Goal: Information Seeking & Learning: Learn about a topic

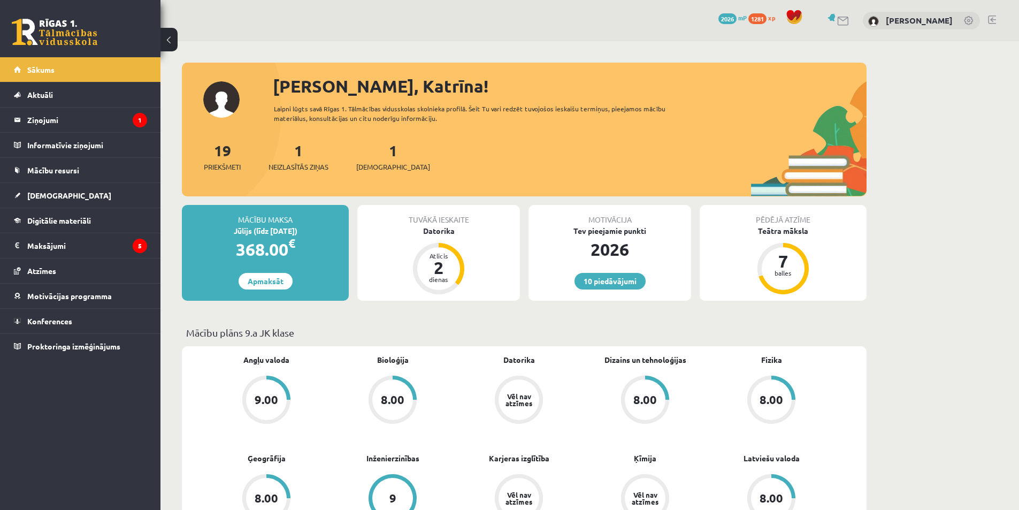
click at [308, 155] on div "1 Neizlasītās ziņas" at bounding box center [298, 155] width 60 height 33
click at [304, 160] on div "1 Neizlasītās ziņas" at bounding box center [298, 155] width 60 height 33
click at [304, 163] on span "Neizlasītās ziņas" at bounding box center [298, 166] width 60 height 11
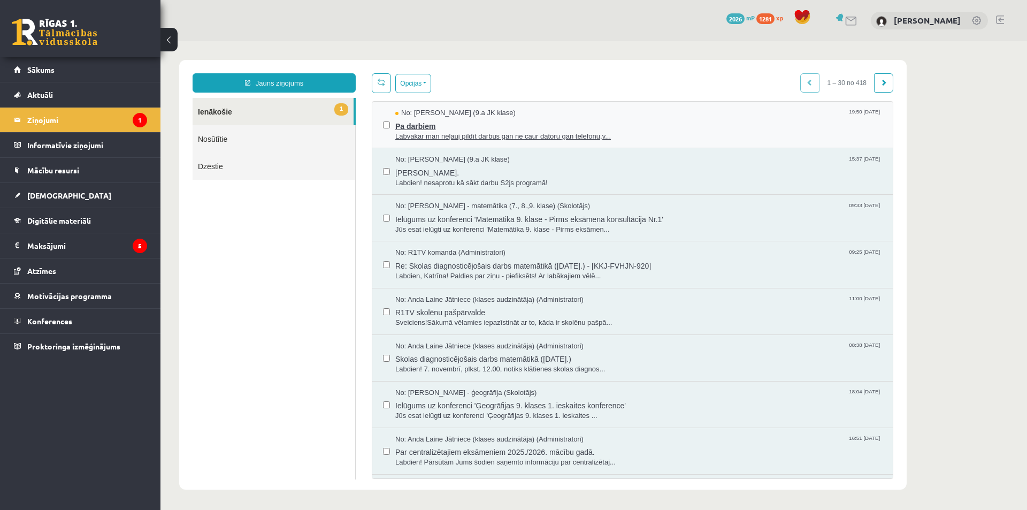
click at [413, 137] on span "Labvakar man neļauj pildīt darbus gan ne caur datoru gan telefonu,v..." at bounding box center [638, 137] width 487 height 10
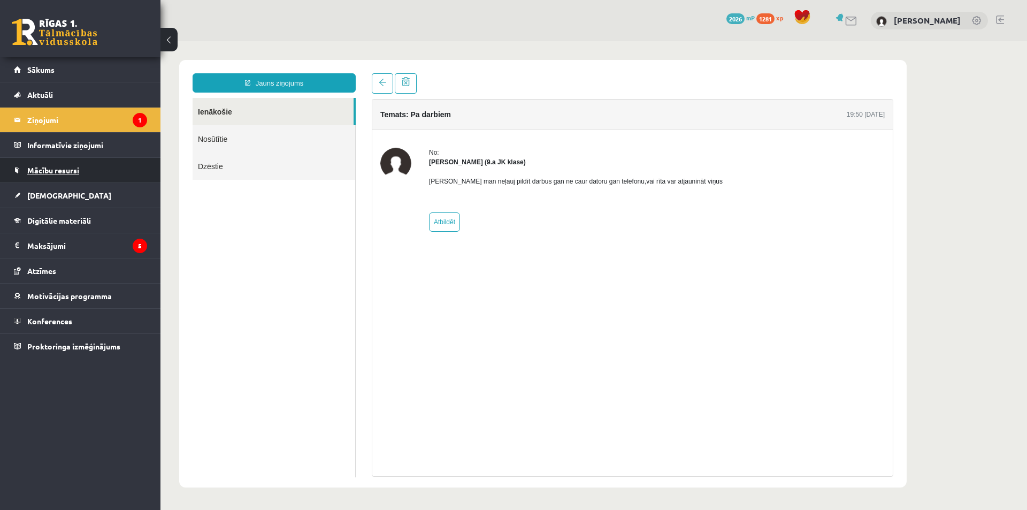
click at [49, 178] on link "Mācību resursi" at bounding box center [80, 170] width 133 height 25
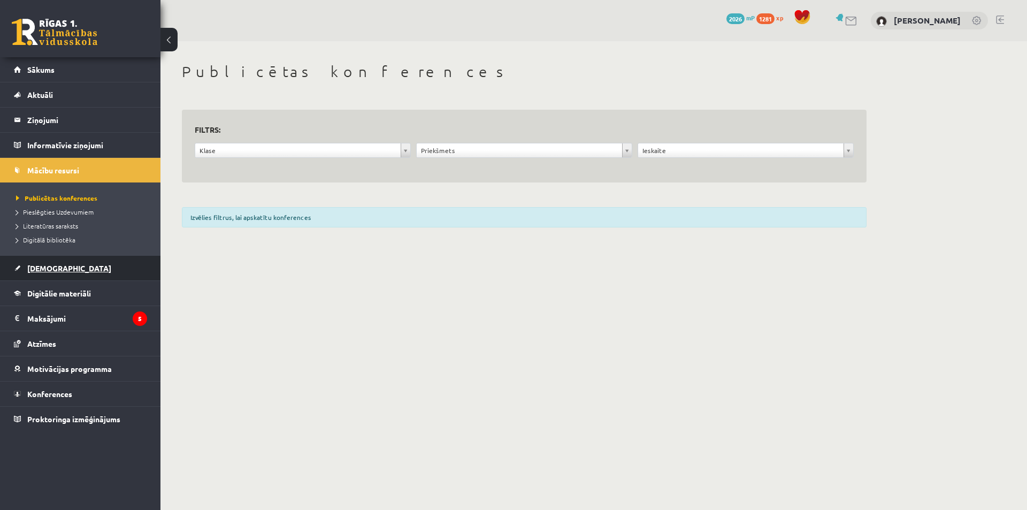
click at [74, 264] on link "[DEMOGRAPHIC_DATA]" at bounding box center [80, 268] width 133 height 25
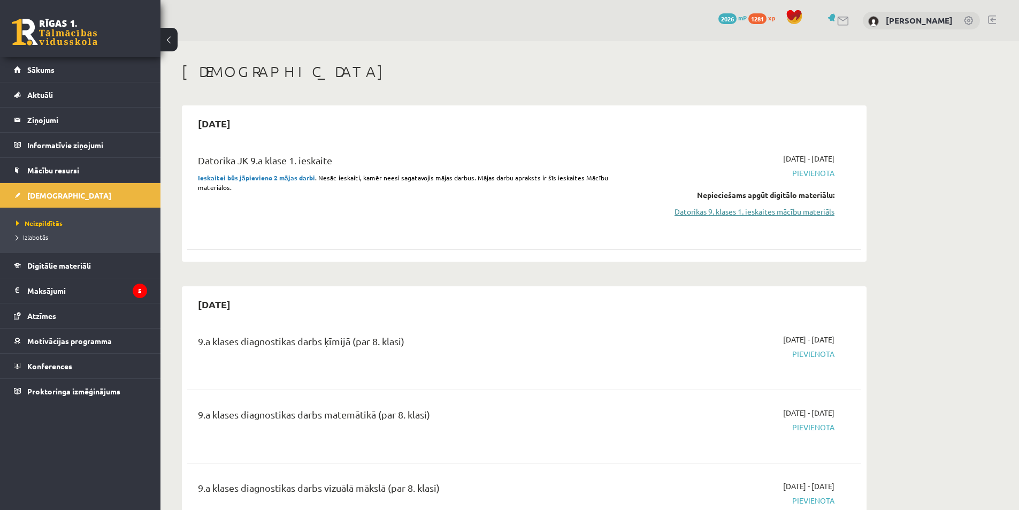
click at [711, 212] on link "Datorikas 9. klases 1. ieskaites mācību materiāls" at bounding box center [733, 211] width 202 height 11
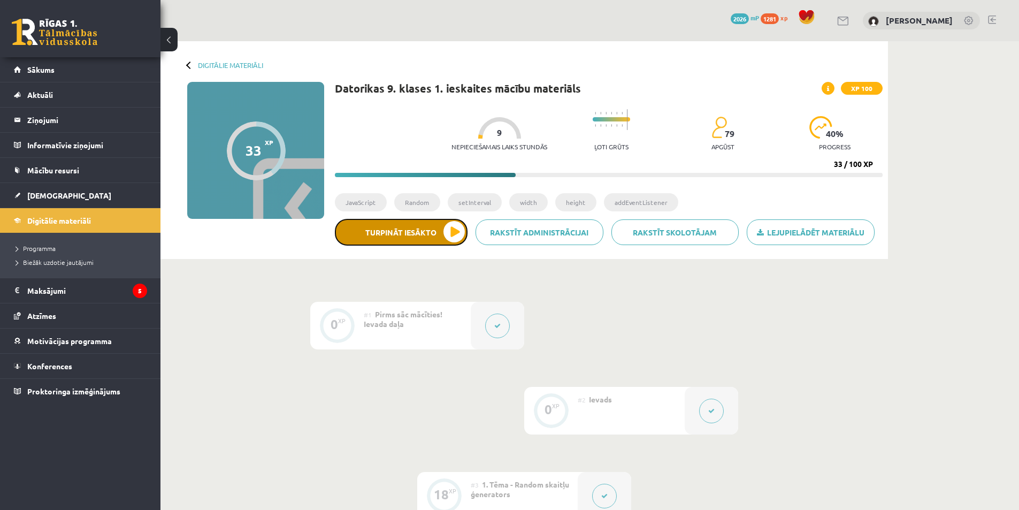
click at [417, 241] on button "Turpināt iesākto" at bounding box center [401, 232] width 133 height 27
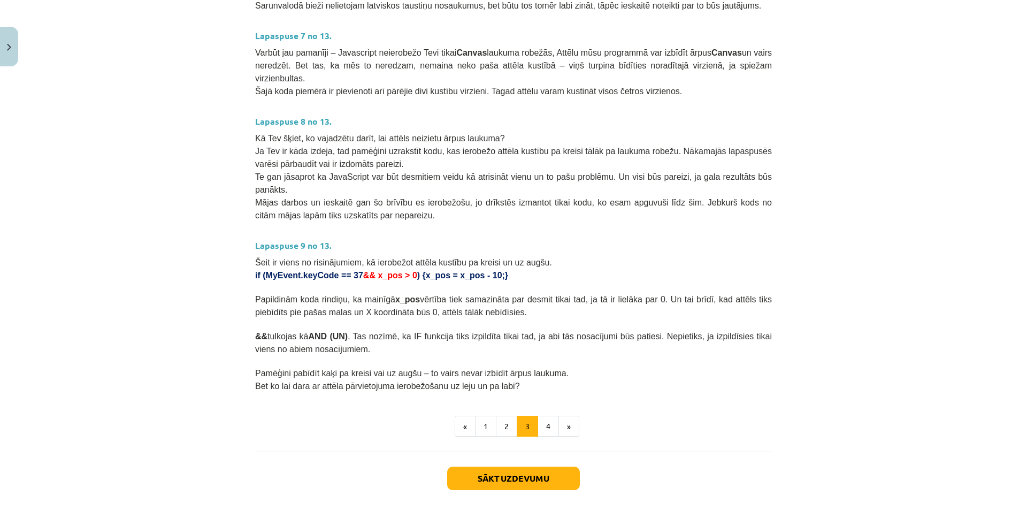
scroll to position [474, 0]
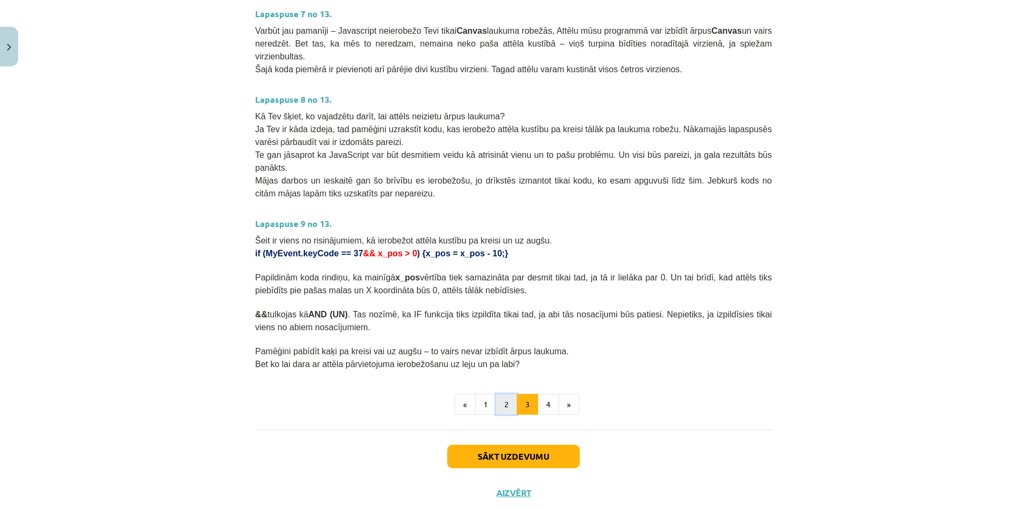
click at [496, 394] on button "2" at bounding box center [506, 404] width 21 height 21
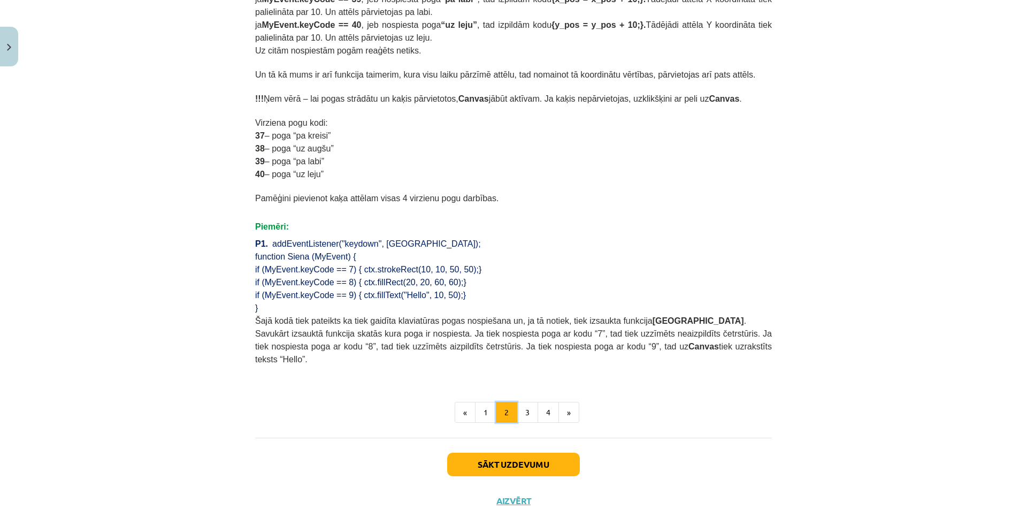
scroll to position [606, 0]
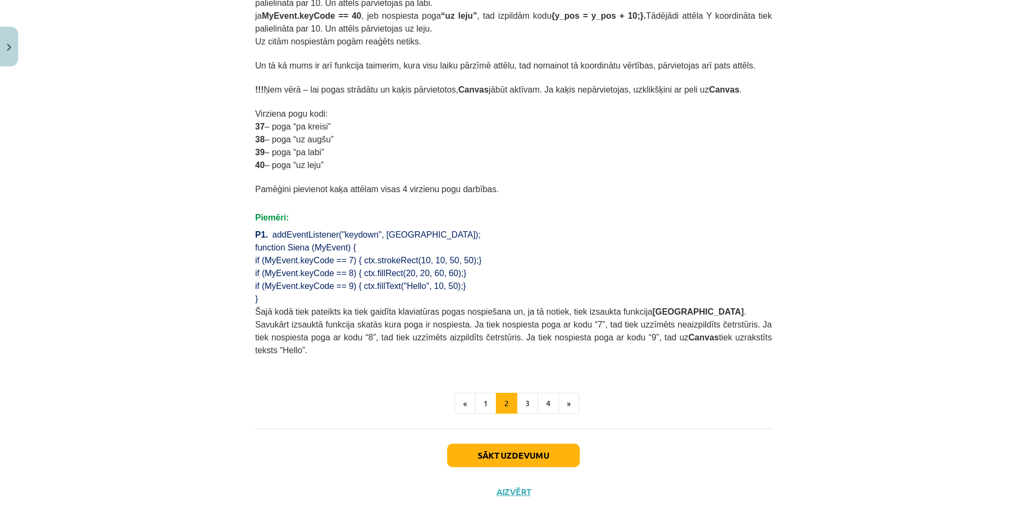
drag, startPoint x: 248, startPoint y: 249, endPoint x: 454, endPoint y: 268, distance: 206.7
click at [213, 250] on div "Mācību tēma: Datorikas 9. klases 1. ieskaites mācību materiāls #5 3. Tēma - Kla…" at bounding box center [513, 255] width 1027 height 510
drag, startPoint x: 242, startPoint y: 241, endPoint x: 453, endPoint y: 277, distance: 214.3
click at [453, 277] on div "Mācību tēma: Datorikas 9. klases 1. ieskaites mācību materiāls #5 3. Tēma - Kla…" at bounding box center [513, 255] width 1027 height 510
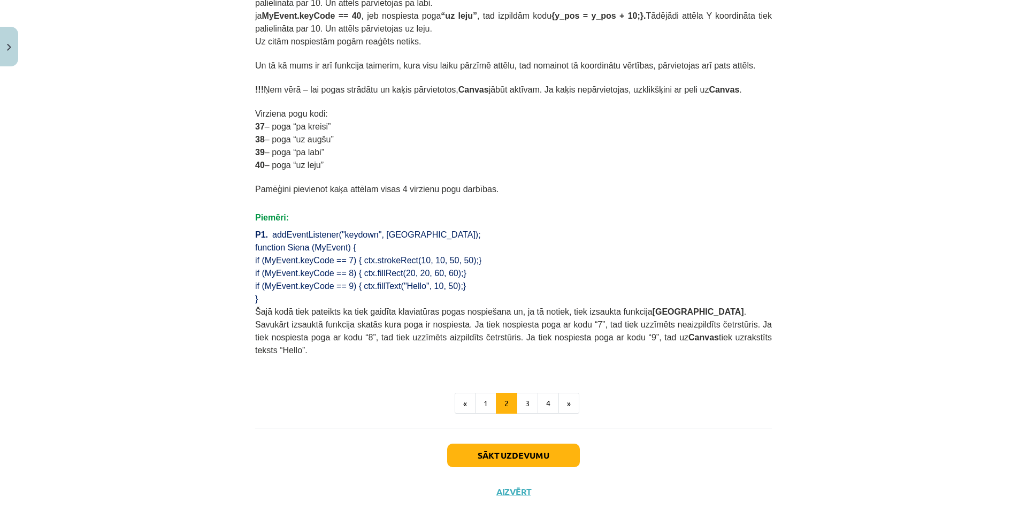
drag, startPoint x: 158, startPoint y: 230, endPoint x: 151, endPoint y: 234, distance: 7.9
click at [152, 233] on div "Mācību tēma: Datorikas 9. klases 1. ieskaites mācību materiāls #5 3. Tēma - Kla…" at bounding box center [513, 255] width 1027 height 510
click at [517, 392] on button "3" at bounding box center [526, 402] width 21 height 21
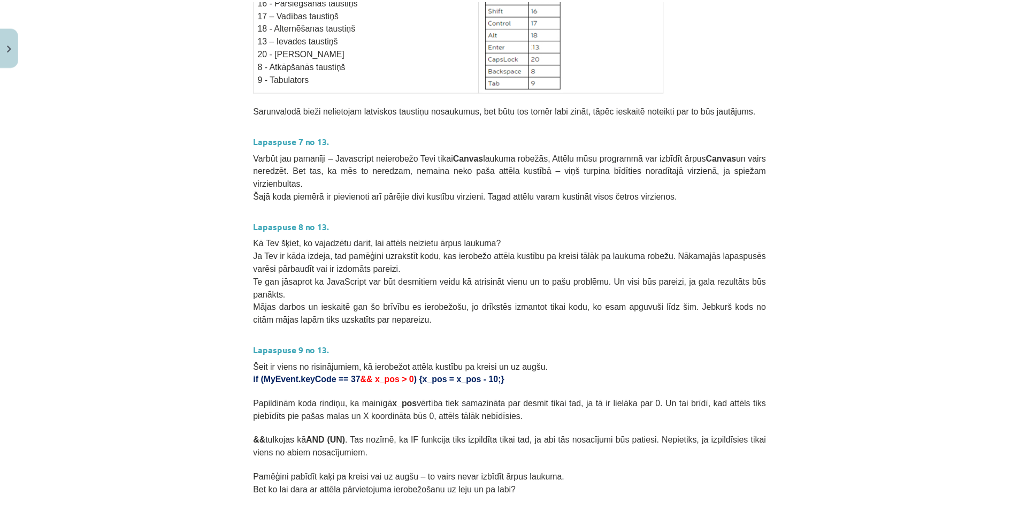
scroll to position [374, 0]
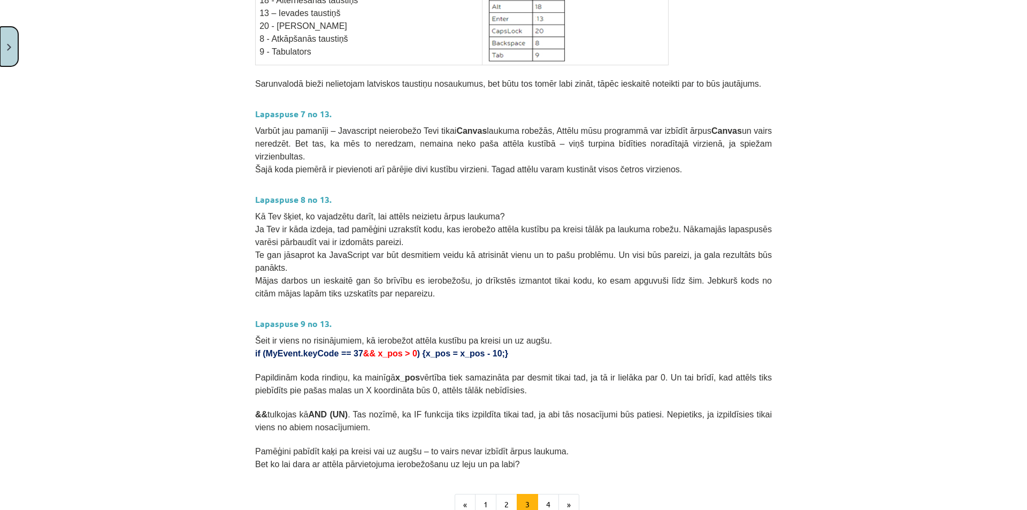
click at [11, 55] on button "Close" at bounding box center [9, 47] width 18 height 40
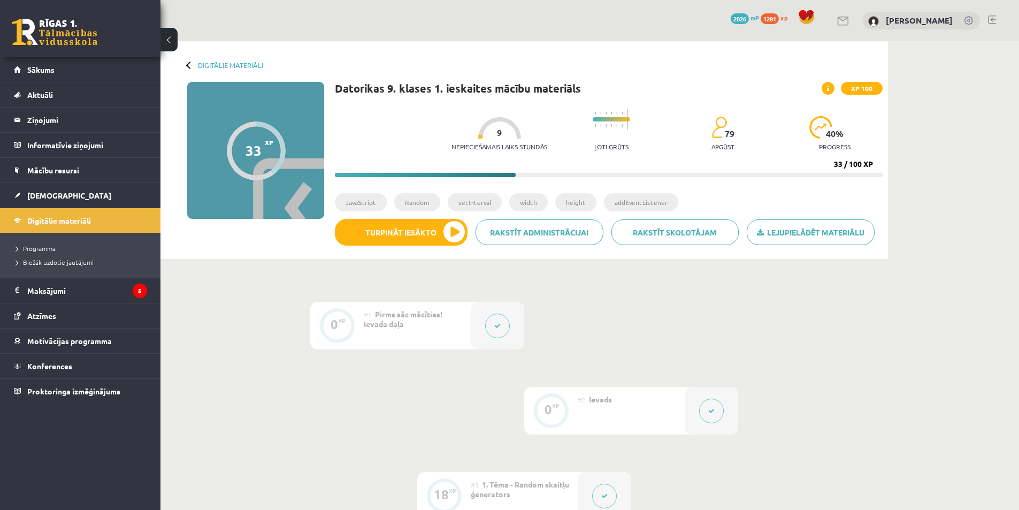
click at [488, 324] on button at bounding box center [497, 325] width 25 height 25
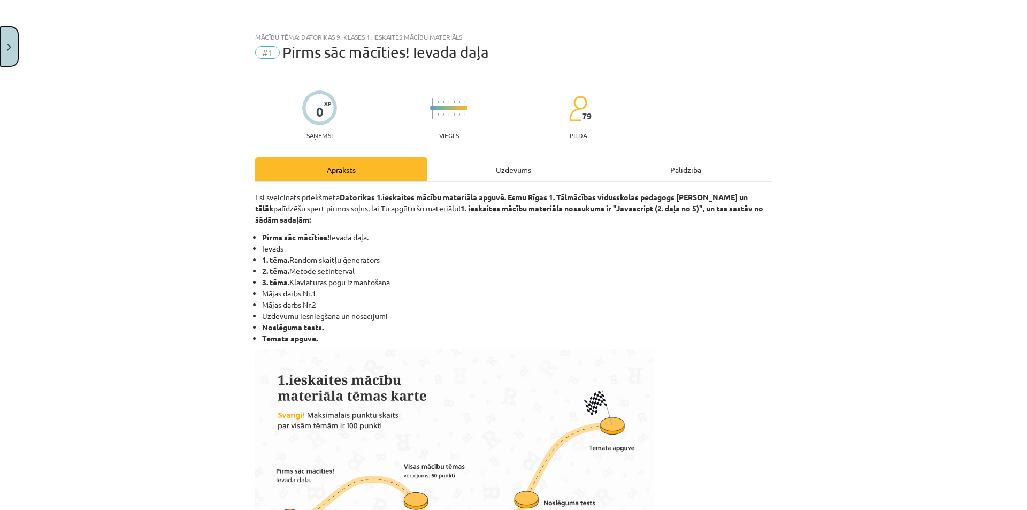
click at [0, 58] on button "Close" at bounding box center [9, 47] width 18 height 40
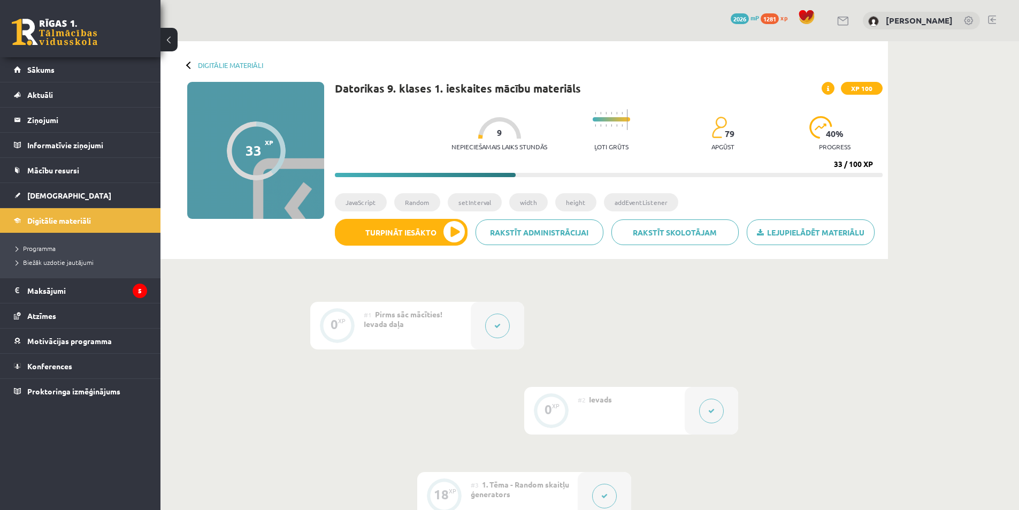
click at [693, 408] on div at bounding box center [710, 411] width 53 height 48
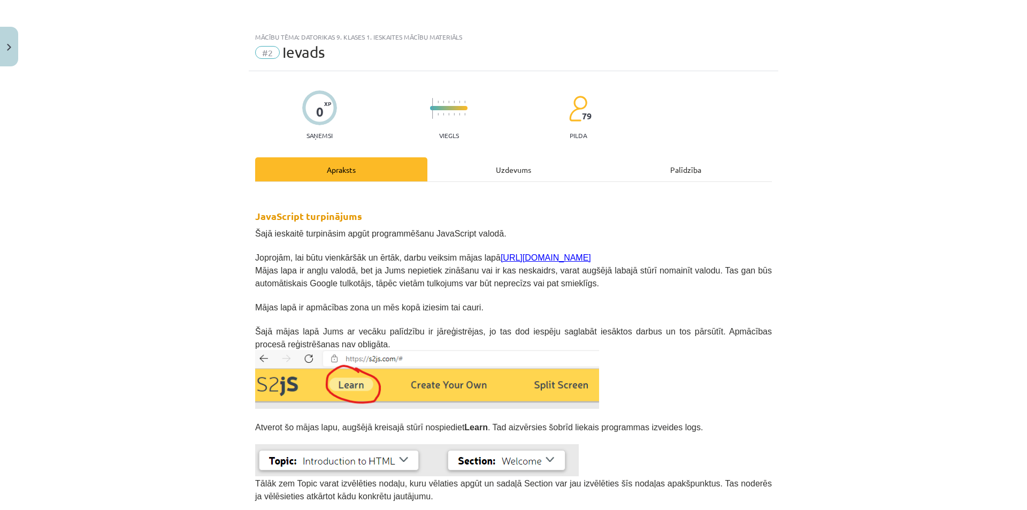
click at [499, 262] on p "Joprojām, lai būtu vienkāršāk un ērtāk, darbu veiksim mājas lapā [URL][DOMAIN_N…" at bounding box center [513, 256] width 516 height 13
drag, startPoint x: 539, startPoint y: 254, endPoint x: 477, endPoint y: 256, distance: 61.5
click at [477, 256] on p "Joprojām, lai būtu vienkāršāk un ērtāk, darbu veiksim mājas lapā [URL][DOMAIN_N…" at bounding box center [513, 256] width 516 height 13
copy link "[URL][DOMAIN_NAME]"
click at [0, 50] on button "Close" at bounding box center [9, 47] width 18 height 40
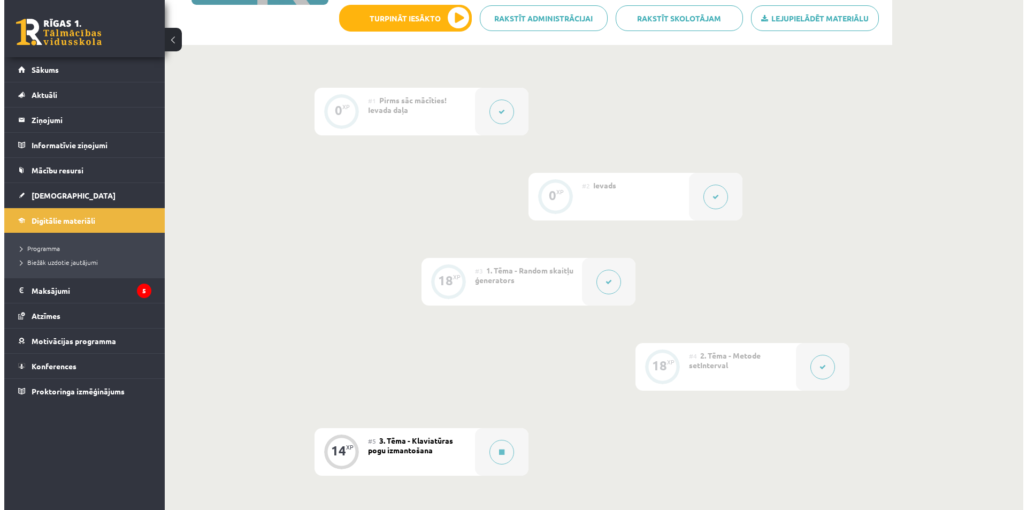
scroll to position [267, 0]
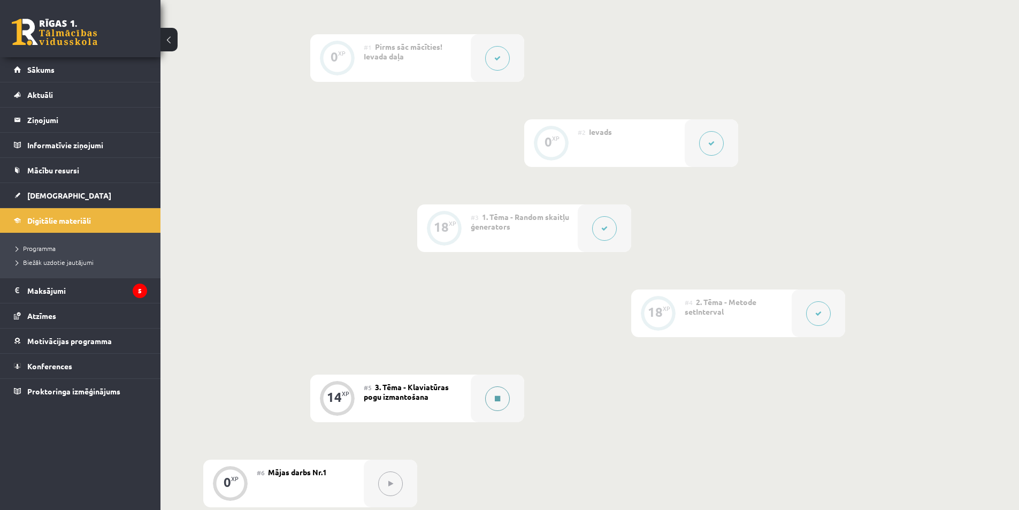
click at [493, 399] on button at bounding box center [497, 398] width 25 height 25
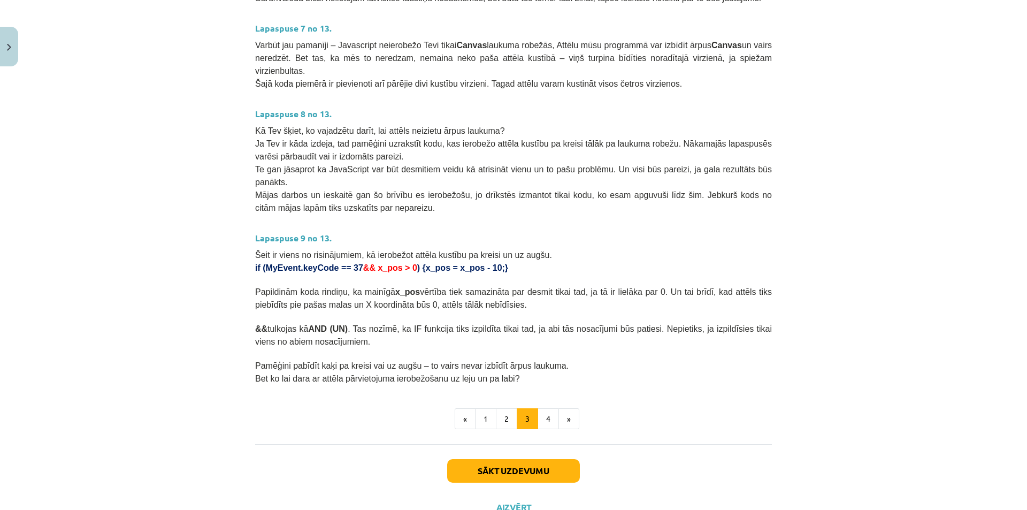
scroll to position [474, 0]
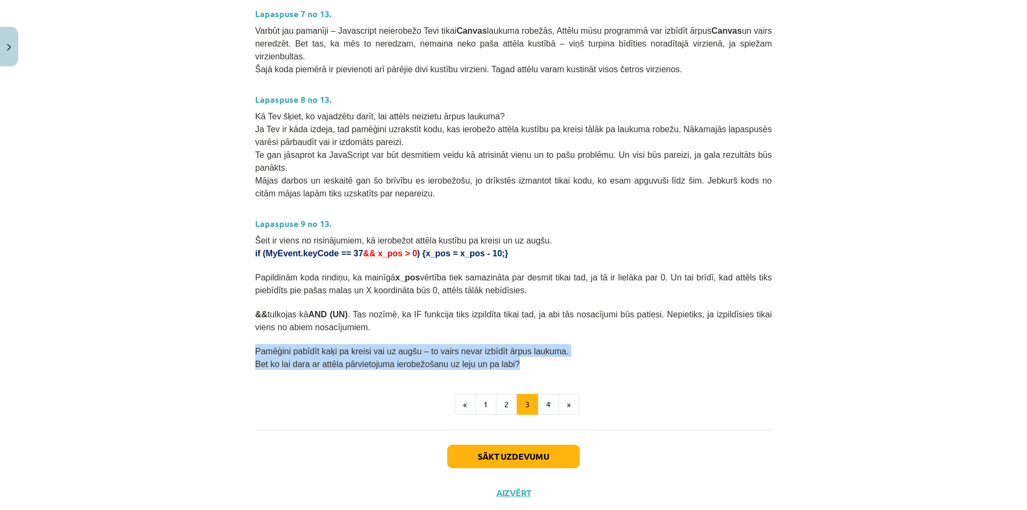
drag, startPoint x: 251, startPoint y: 322, endPoint x: 759, endPoint y: 331, distance: 508.0
click at [759, 331] on div "Lapaspuse 6 no 13. Šeit redzam dažu taustiņu kodus. 37 – [GEOGRAPHIC_DATA] 39 –…" at bounding box center [513, 43] width 516 height 652
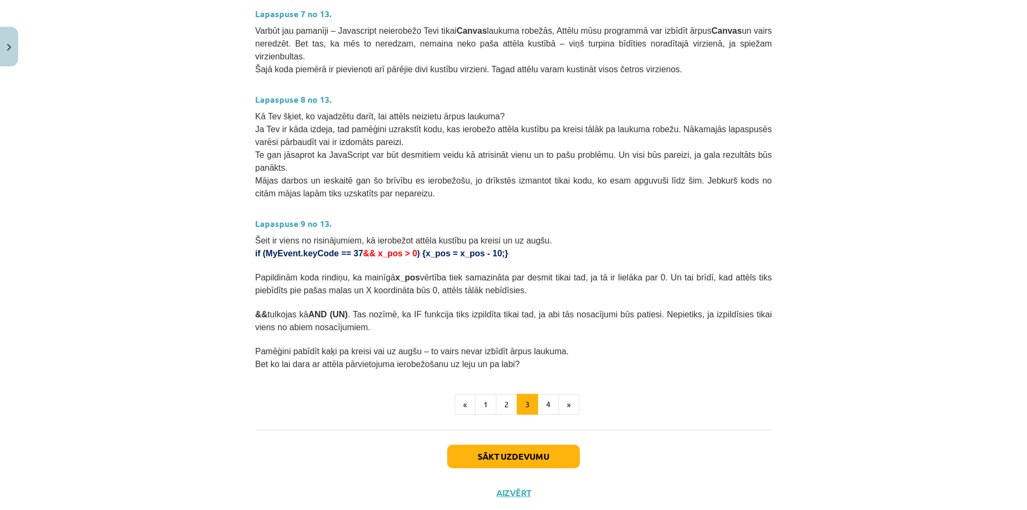
drag, startPoint x: 714, startPoint y: 350, endPoint x: 701, endPoint y: 357, distance: 14.6
click at [709, 354] on div "Lapaspuse 6 no 13. Šeit redzam dažu taustiņu kodus. 37 – [GEOGRAPHIC_DATA] 39 –…" at bounding box center [513, 65] width 516 height 697
drag, startPoint x: 400, startPoint y: 321, endPoint x: 184, endPoint y: 304, distance: 216.2
click at [184, 304] on div "Mācību tēma: Datorikas 9. klases 1. ieskaites mācību materiāls #5 3. Tēma - Kla…" at bounding box center [513, 255] width 1027 height 510
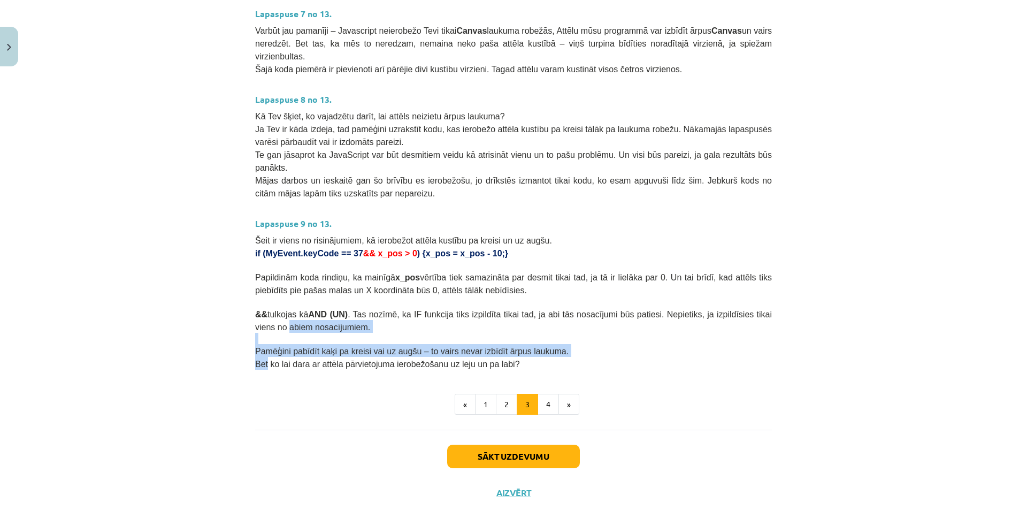
drag, startPoint x: 184, startPoint y: 304, endPoint x: 146, endPoint y: 312, distance: 39.4
click at [176, 333] on div "Mācību tēma: Datorikas 9. klases 1. ieskaites mācību materiāls #5 3. Tēma - Kla…" at bounding box center [513, 255] width 1027 height 510
drag, startPoint x: 147, startPoint y: 311, endPoint x: 146, endPoint y: 304, distance: 7.0
click at [147, 310] on div "Mācību tēma: Datorikas 9. klases 1. ieskaites mācību materiāls #5 3. Tēma - Kla…" at bounding box center [513, 255] width 1027 height 510
click at [146, 303] on div "Mācību tēma: Datorikas 9. klases 1. ieskaites mācību materiāls #5 3. Tēma - Kla…" at bounding box center [513, 255] width 1027 height 510
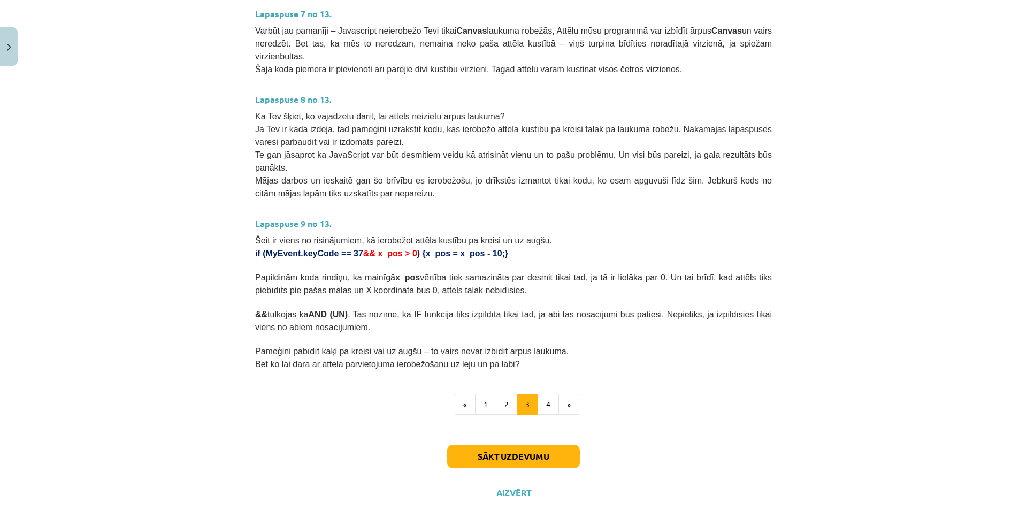
click at [367, 394] on ul "« 1 2 3 4 »" at bounding box center [513, 404] width 516 height 21
drag, startPoint x: 491, startPoint y: 336, endPoint x: 227, endPoint y: 333, distance: 263.6
click at [227, 333] on div "Mācību tēma: Datorikas 9. klases 1. ieskaites mācību materiāls #5 3. Tēma - Kla…" at bounding box center [513, 255] width 1027 height 510
click at [227, 329] on div "Mācību tēma: Datorikas 9. klases 1. ieskaites mācību materiāls #5 3. Tēma - Kla…" at bounding box center [513, 255] width 1027 height 510
click at [548, 394] on button "4" at bounding box center [547, 404] width 21 height 21
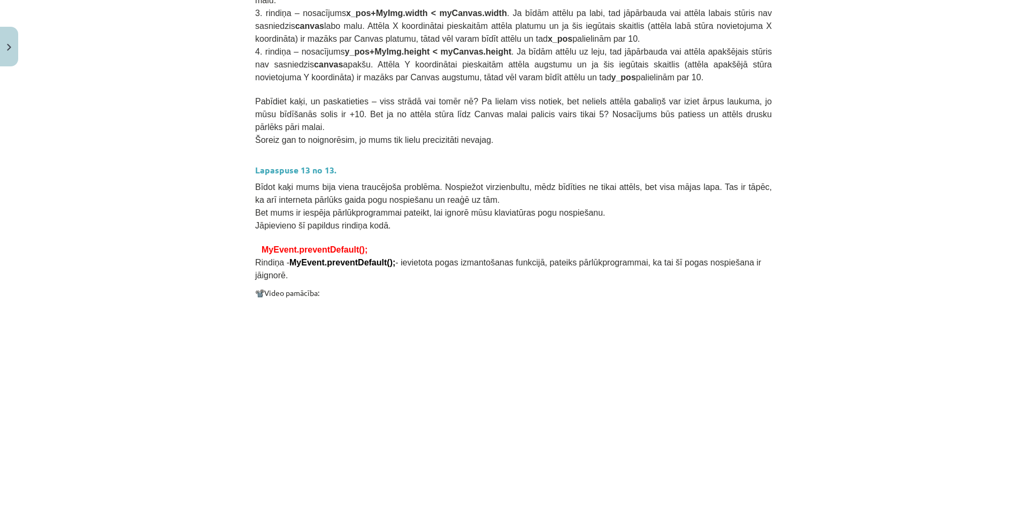
scroll to position [661, 0]
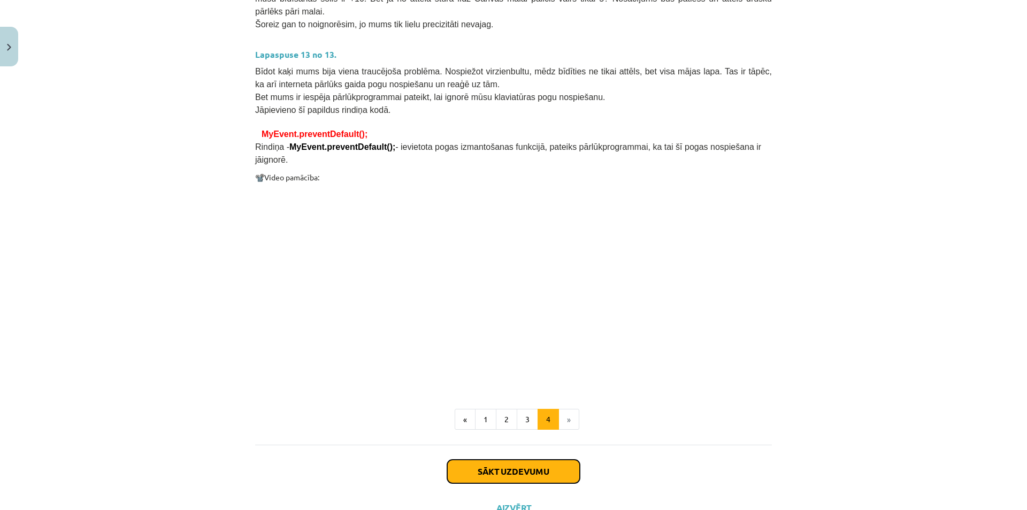
click at [549, 459] on button "Sākt uzdevumu" at bounding box center [513, 471] width 133 height 24
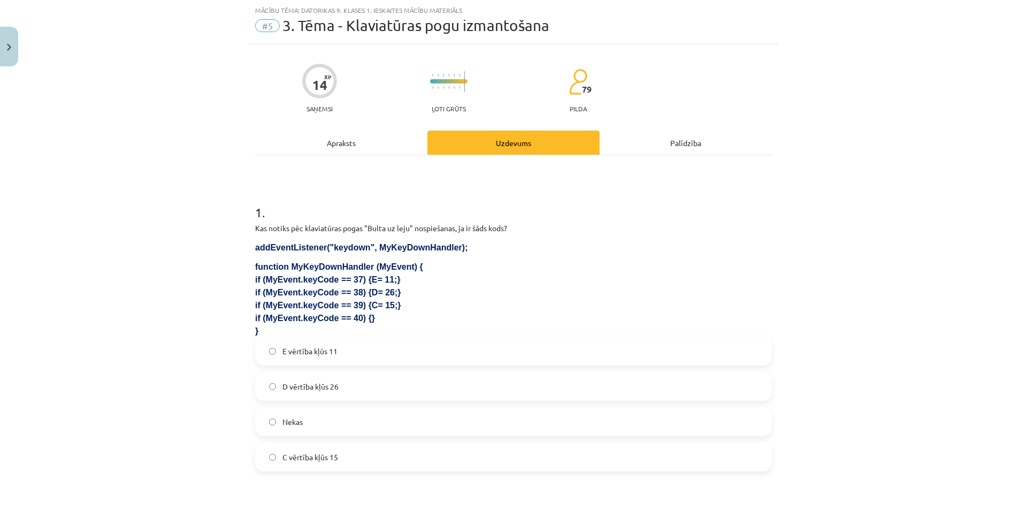
scroll to position [80, 0]
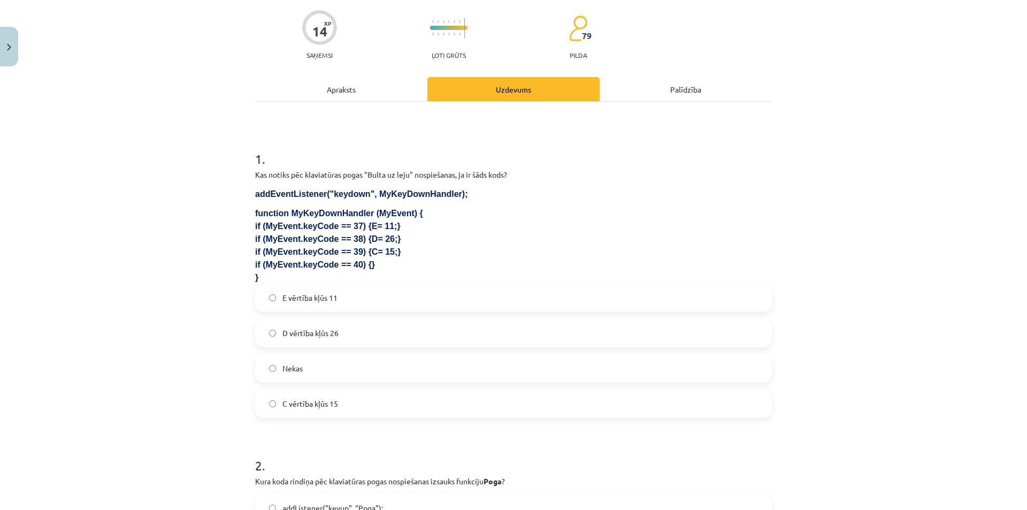
click at [319, 87] on div "Apraksts" at bounding box center [341, 89] width 172 height 24
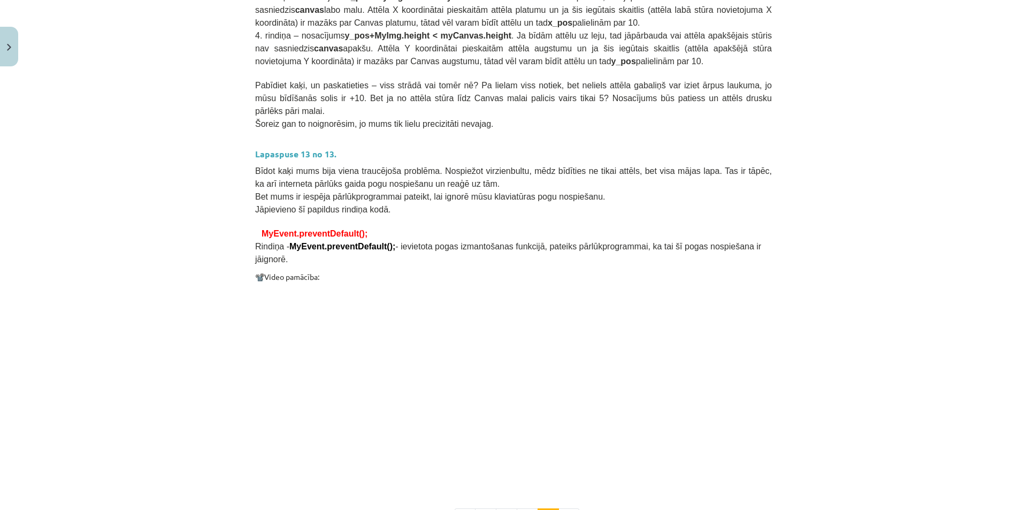
scroll to position [770, 0]
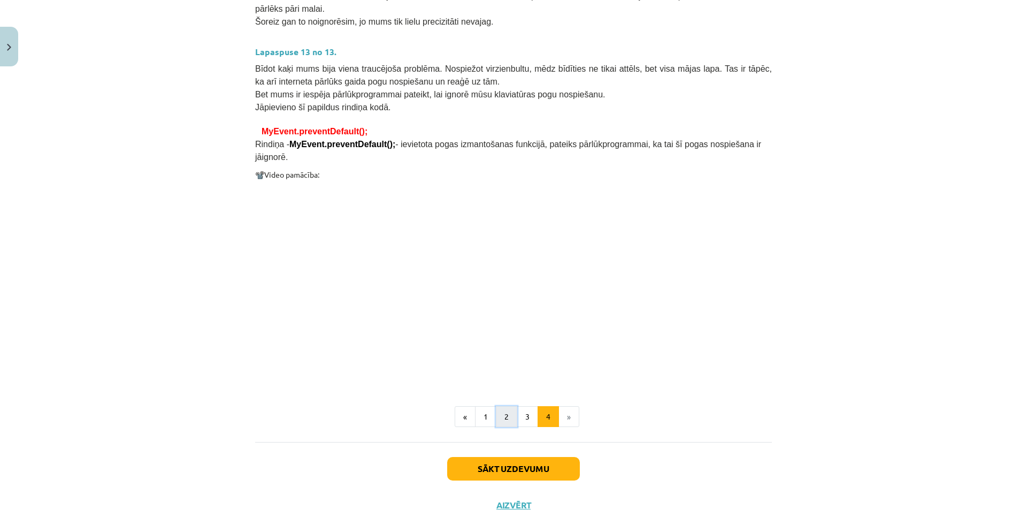
click at [510, 406] on button "2" at bounding box center [506, 416] width 21 height 21
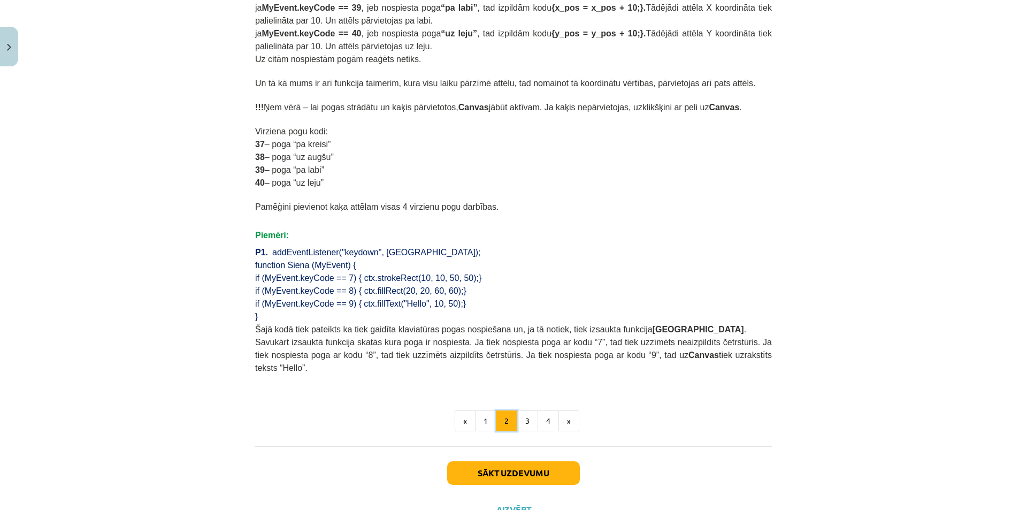
scroll to position [606, 0]
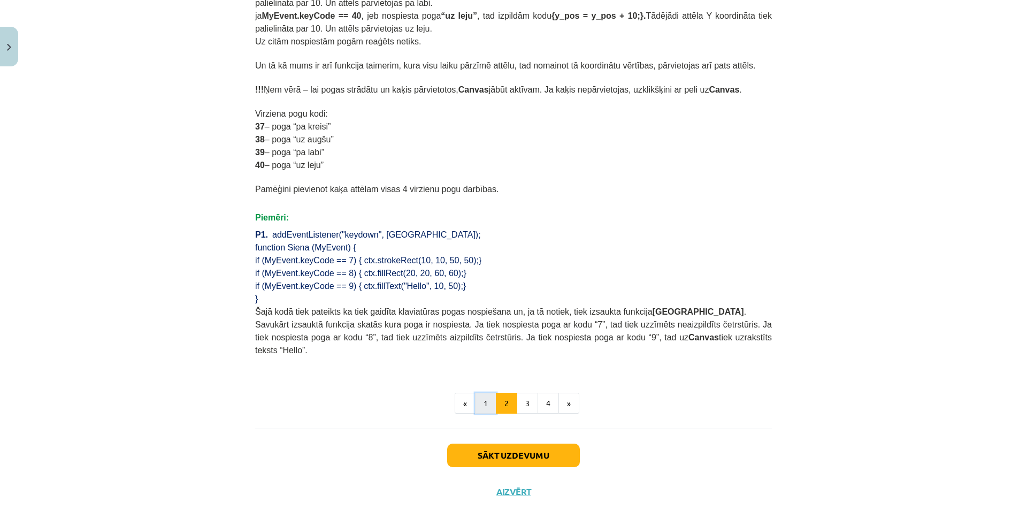
click at [480, 392] on button "1" at bounding box center [485, 402] width 21 height 21
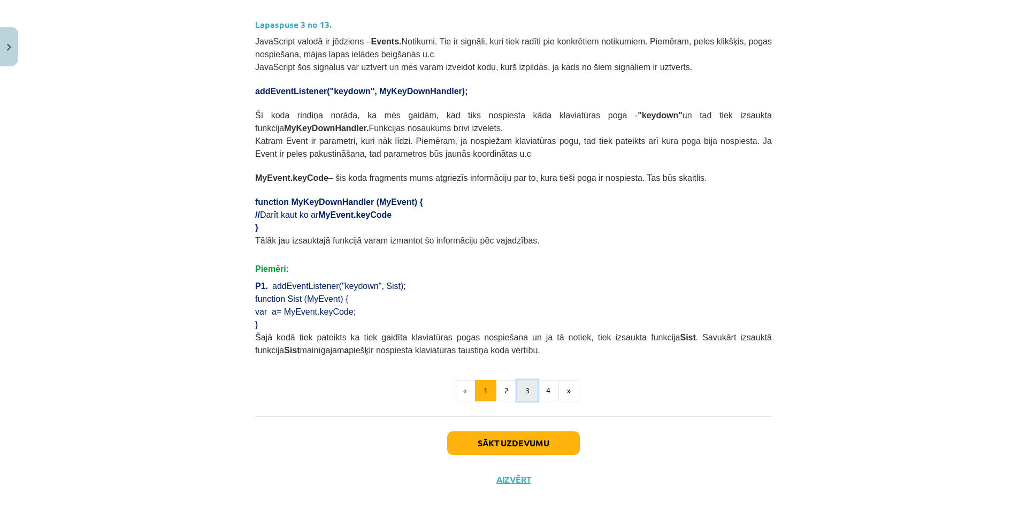
click at [526, 380] on button "3" at bounding box center [526, 390] width 21 height 21
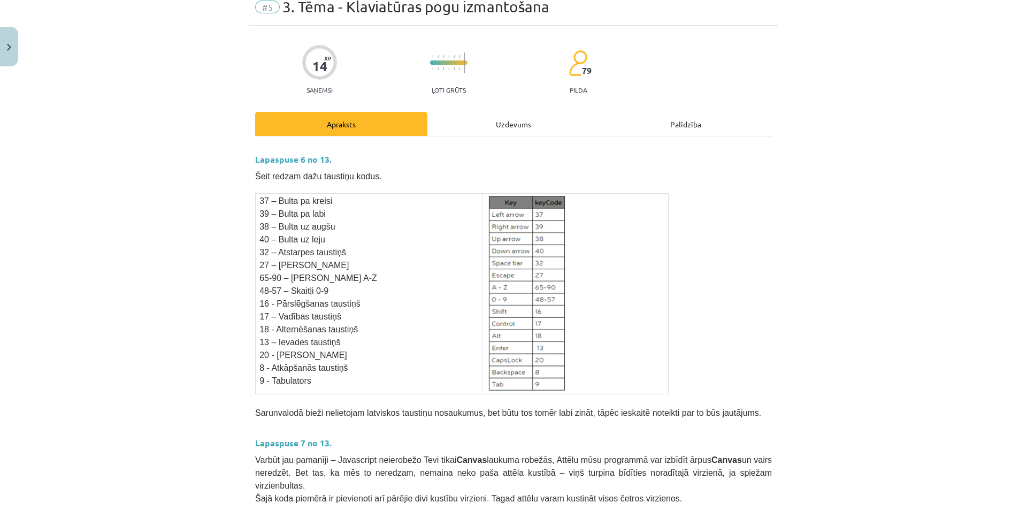
scroll to position [31, 0]
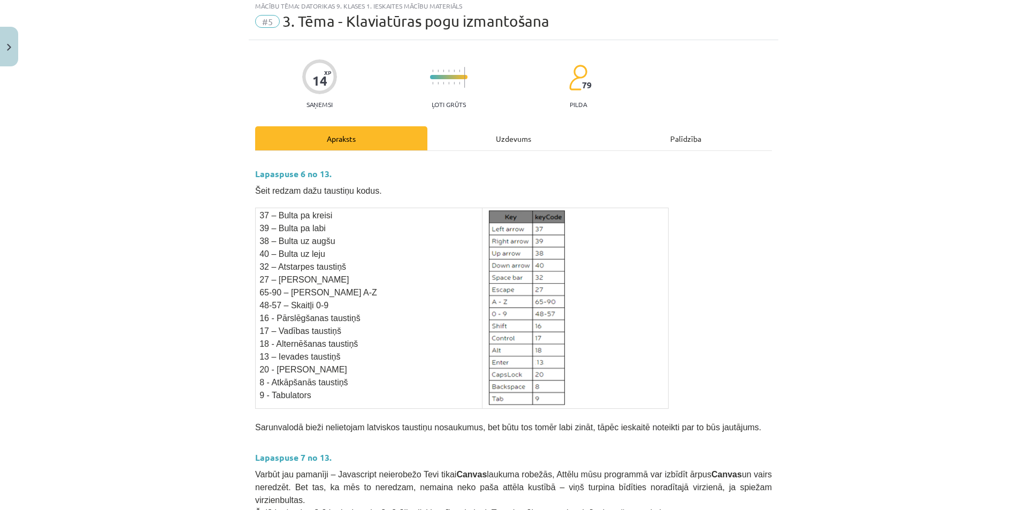
click at [495, 130] on div "Uzdevums" at bounding box center [513, 138] width 172 height 24
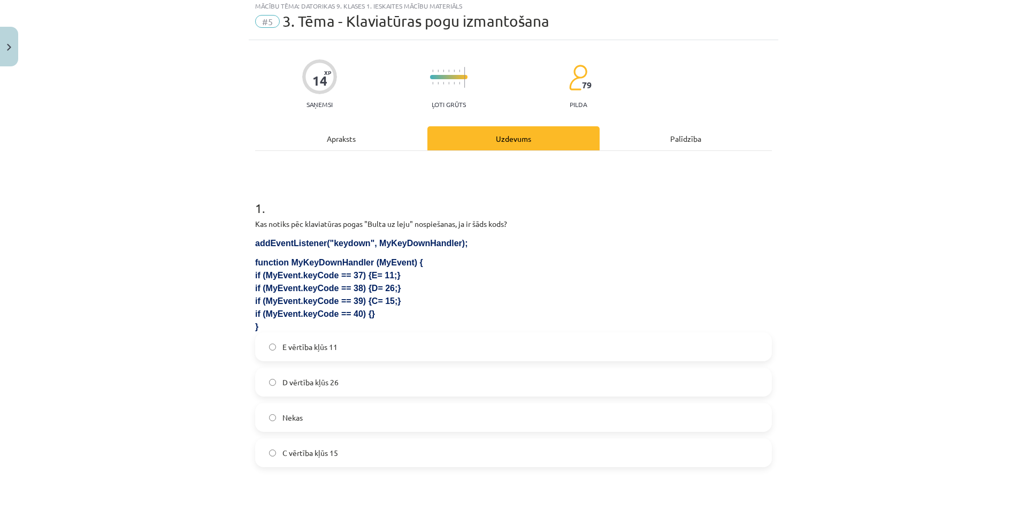
scroll to position [27, 0]
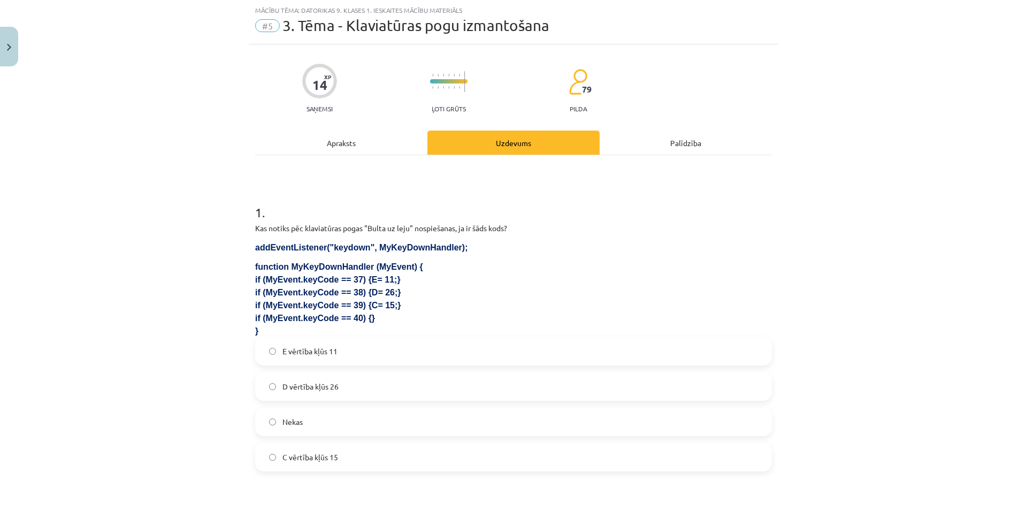
click at [374, 153] on div "Apraksts" at bounding box center [341, 142] width 172 height 24
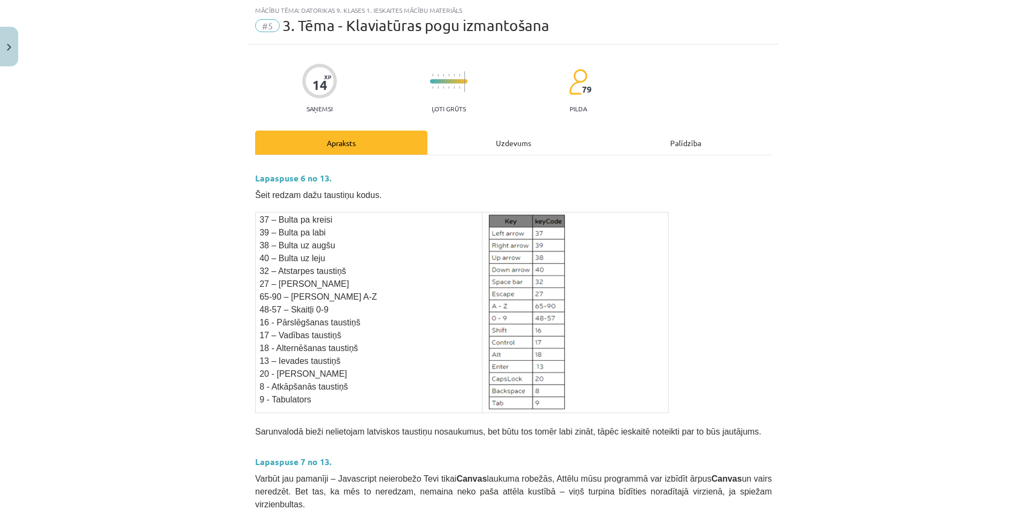
click at [486, 132] on div "Uzdevums" at bounding box center [513, 142] width 172 height 24
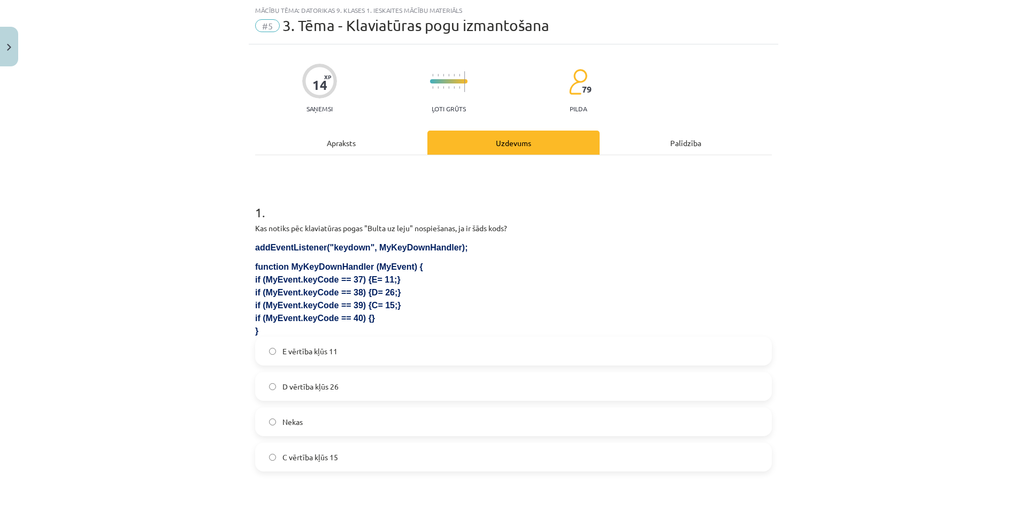
click at [287, 383] on span "D vērtība kļūs 26" at bounding box center [310, 386] width 56 height 11
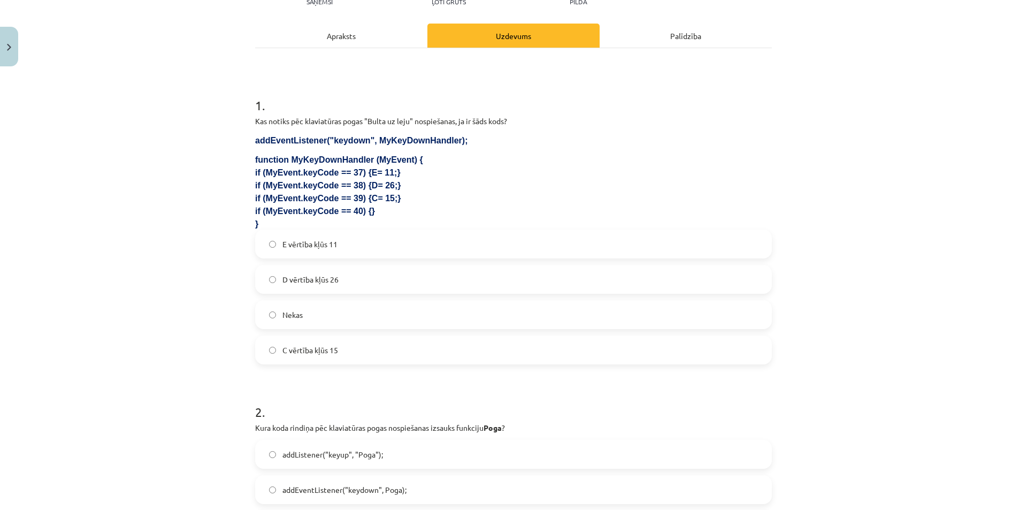
scroll to position [241, 0]
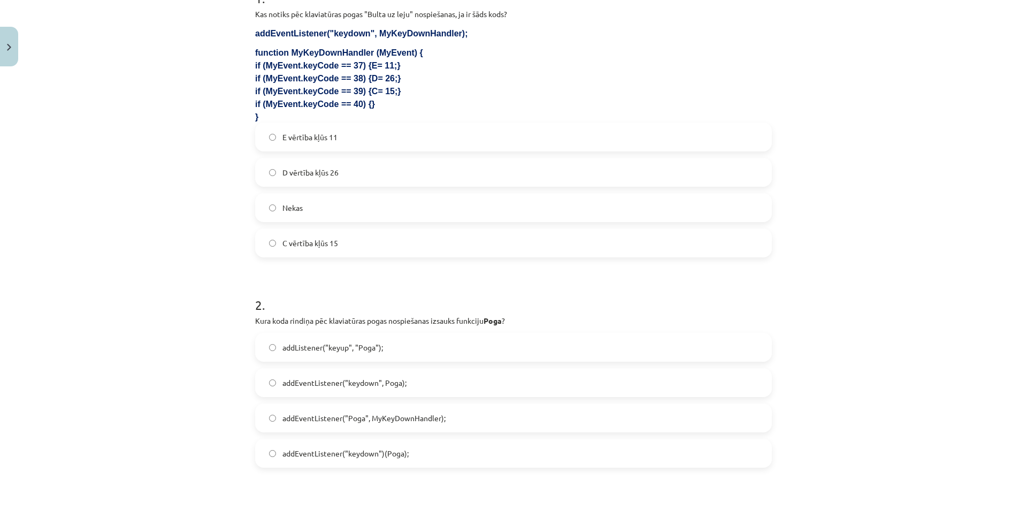
click at [264, 209] on label "Nekas" at bounding box center [513, 207] width 514 height 27
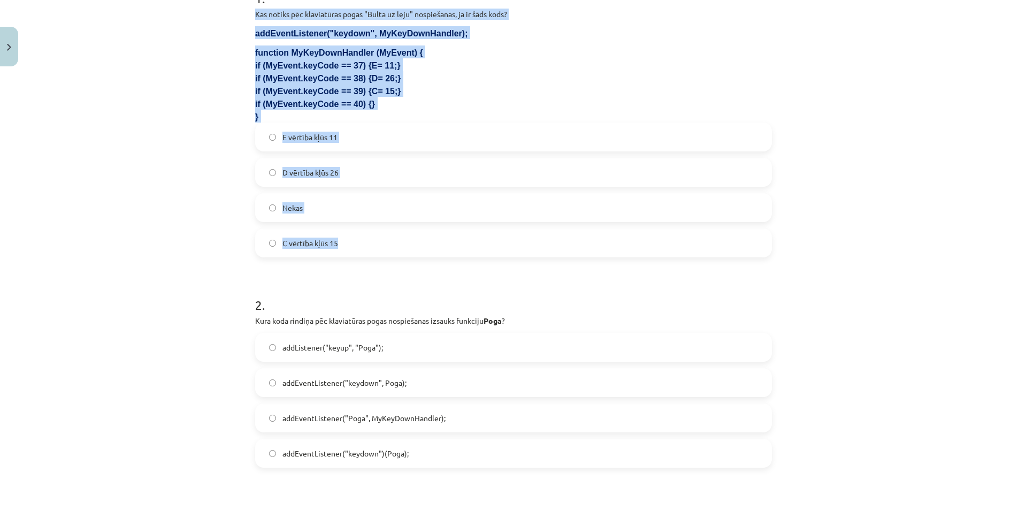
drag, startPoint x: 248, startPoint y: 13, endPoint x: 383, endPoint y: 222, distance: 248.7
click at [382, 235] on div "14 XP Saņemsi Ļoti grūts 79 pilda Apraksts Uzdevums Palīdzība 1 . Kas notiks pē…" at bounding box center [513, 418] width 529 height 1175
copy div "Kas notiks pēc klaviatūras pogas "Bulta uz leju" nospiešanas, ja ir šāds kods? …"
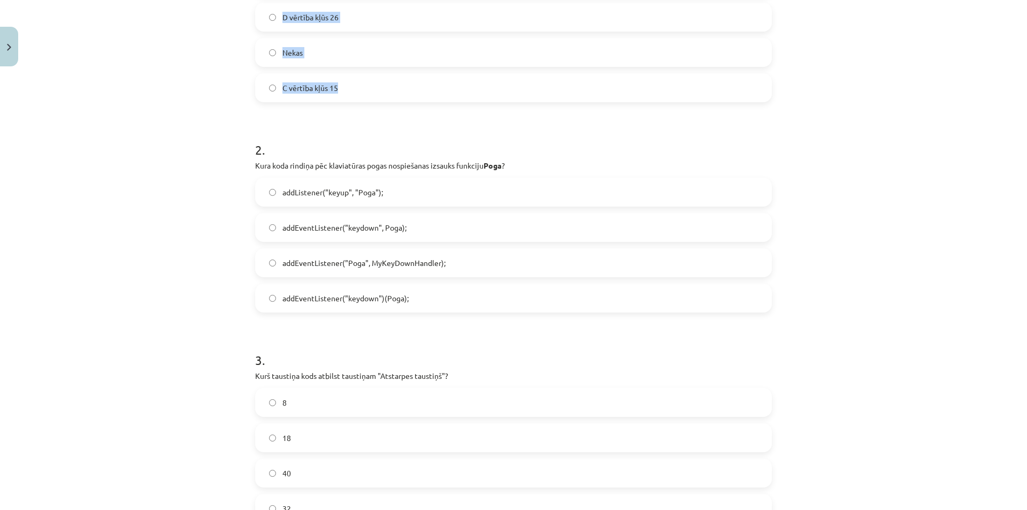
scroll to position [454, 0]
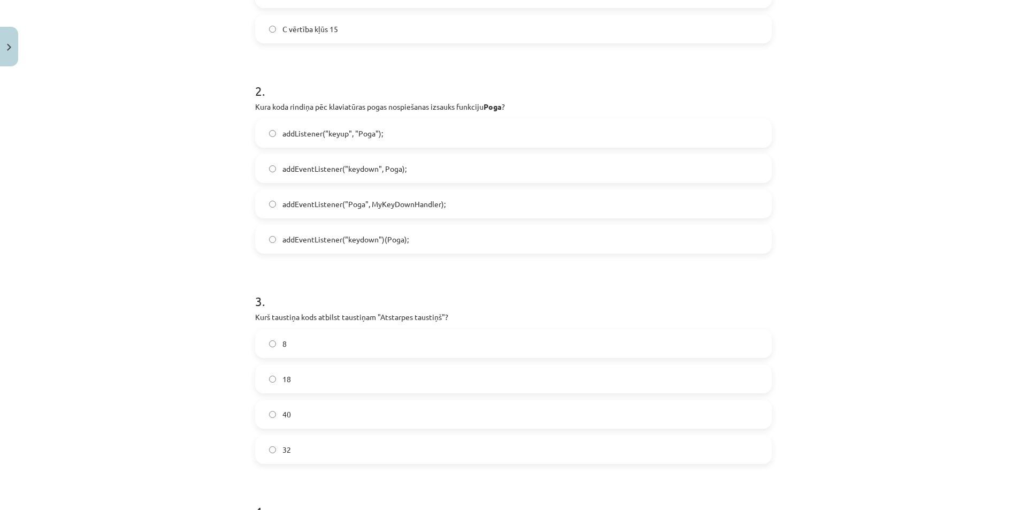
click at [375, 203] on span "addEventListener("Poga", MyKeyDownHandler);" at bounding box center [363, 203] width 163 height 11
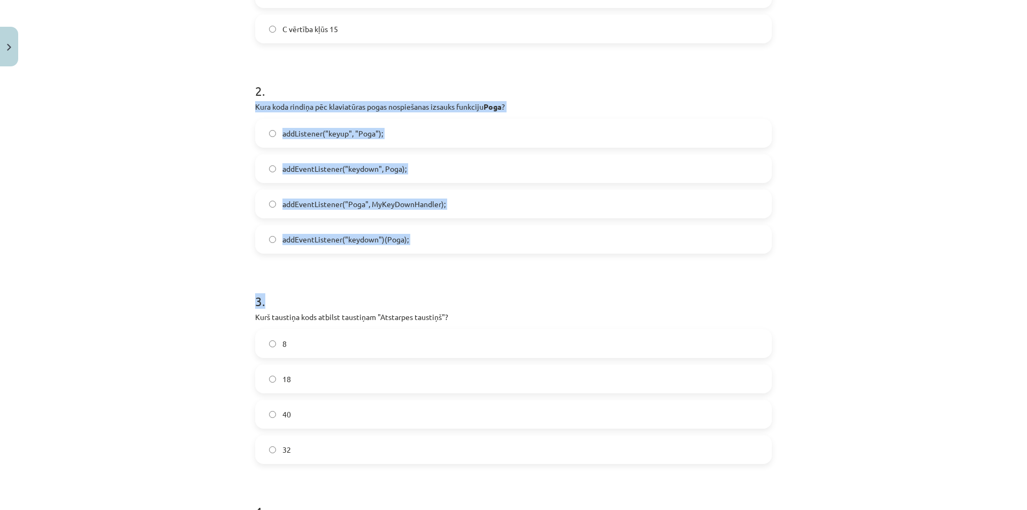
drag, startPoint x: 251, startPoint y: 109, endPoint x: 412, endPoint y: 248, distance: 213.4
click at [411, 256] on form "1 . Kas notiks pēc klaviatūras pogas "Bulta uz leju" nospiešanas, ja ir šāds ko…" at bounding box center [513, 226] width 516 height 936
click at [207, 164] on div "Mācību tēma: Datorikas 9. klases 1. ieskaites mācību materiāls #5 3. Tēma - Kla…" at bounding box center [513, 255] width 1027 height 510
drag, startPoint x: 246, startPoint y: 107, endPoint x: 431, endPoint y: 228, distance: 220.7
click at [431, 228] on div "14 XP Saņemsi Ļoti grūts 79 pilda Apraksts Uzdevums Palīdzība 1 . Kas notiks pē…" at bounding box center [513, 204] width 529 height 1175
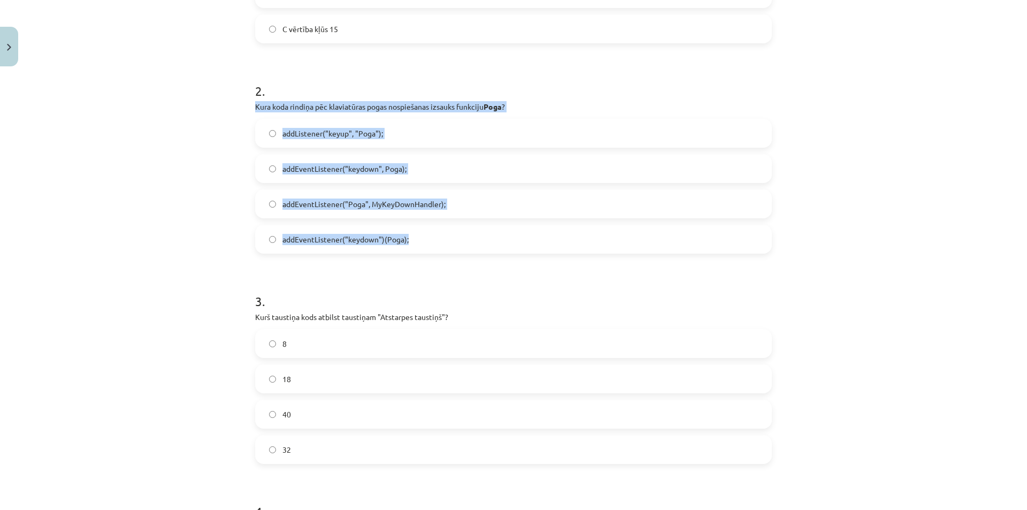
copy div "Kura koda rindiņa pēc klaviatūras pogas nospiešanas izsauks funkciju Poga ? add…"
click at [358, 167] on span "addEventListener("keydown", Poga);" at bounding box center [344, 168] width 124 height 11
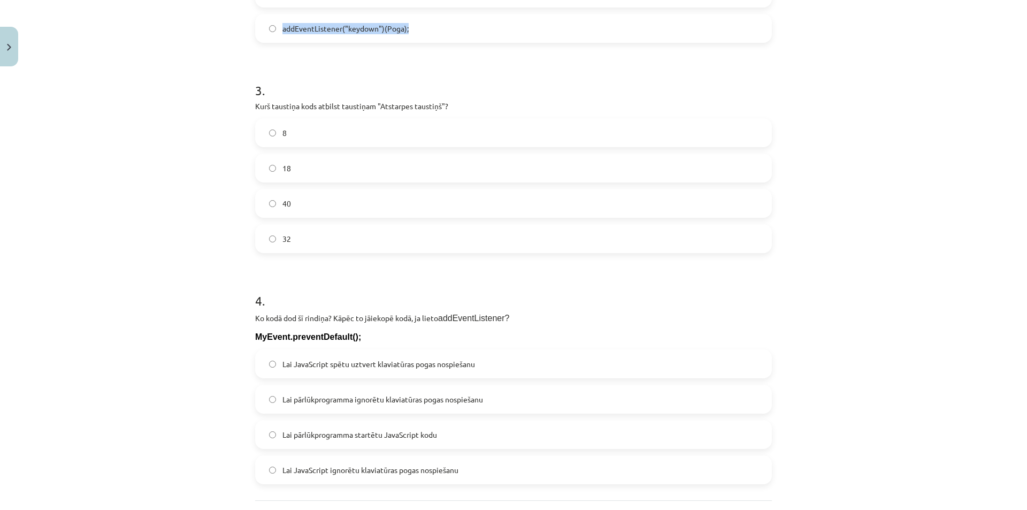
scroll to position [668, 0]
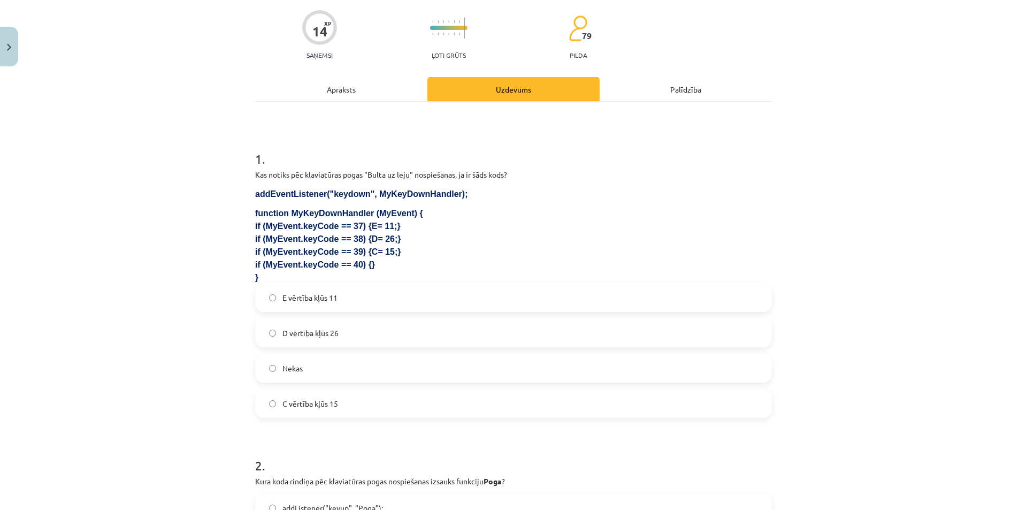
click at [398, 100] on div "Apraksts" at bounding box center [341, 89] width 172 height 24
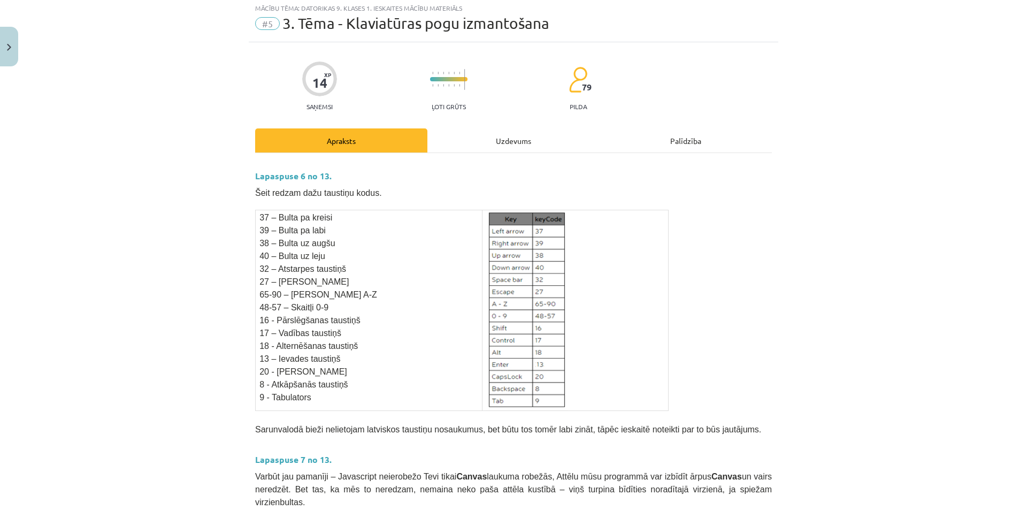
scroll to position [27, 0]
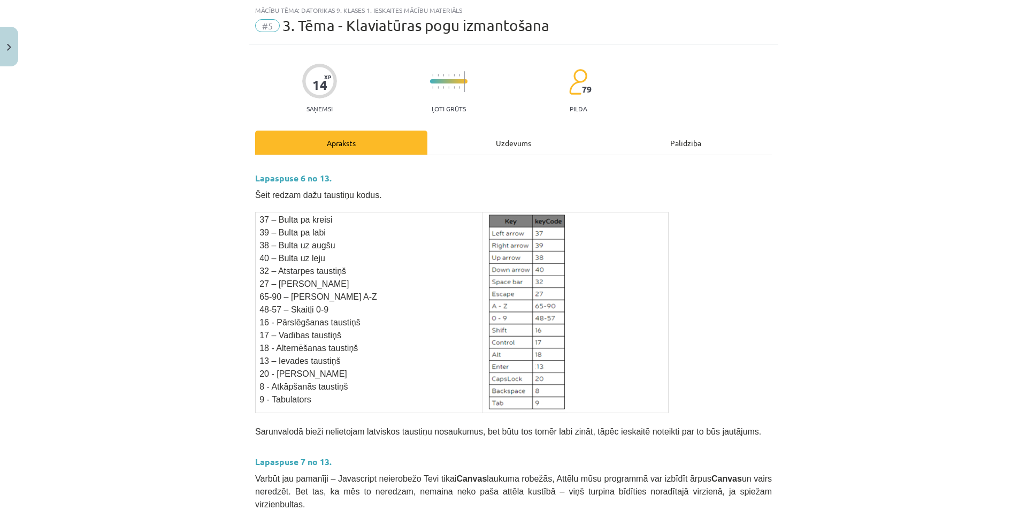
click at [456, 146] on div "Uzdevums" at bounding box center [513, 142] width 172 height 24
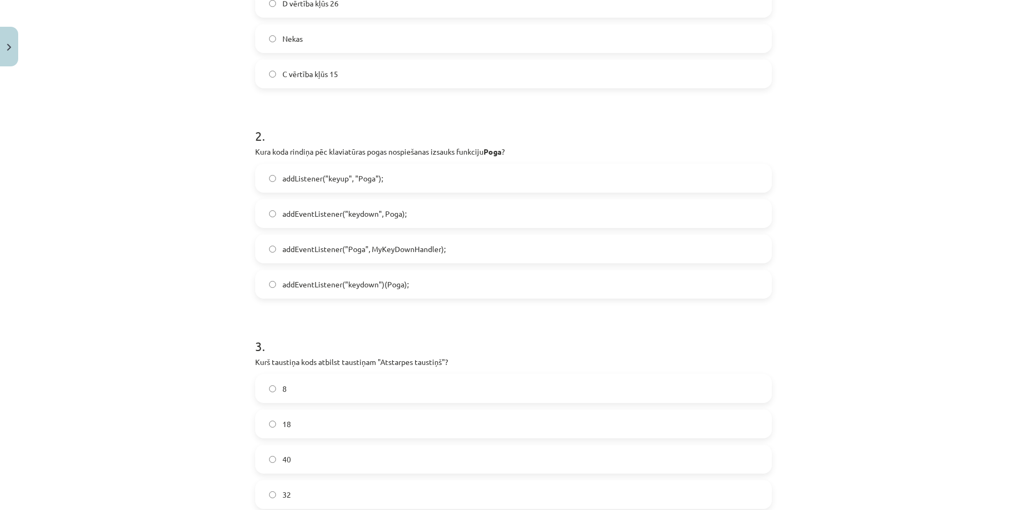
scroll to position [454, 0]
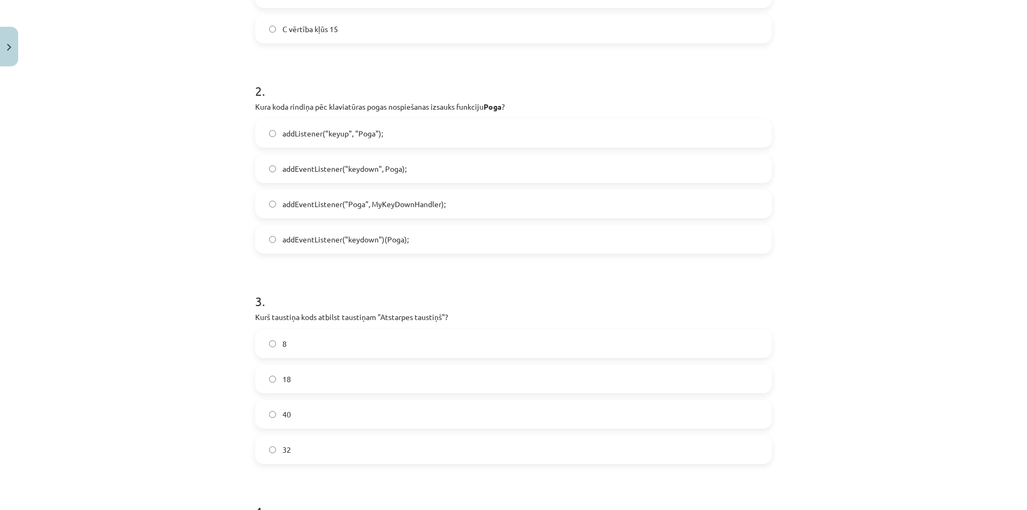
click at [272, 450] on label "32" at bounding box center [513, 449] width 514 height 27
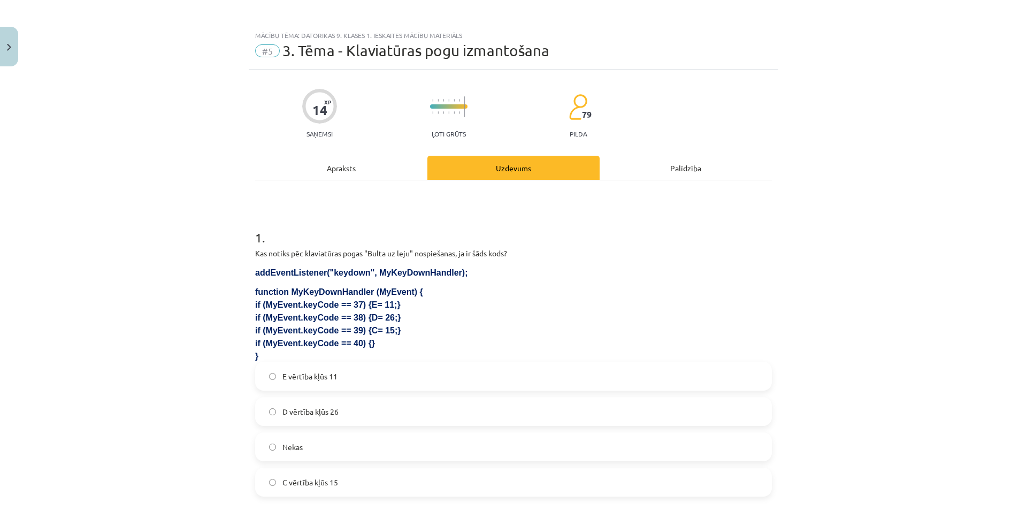
scroll to position [0, 0]
click at [377, 159] on div "Apraksts" at bounding box center [341, 169] width 172 height 24
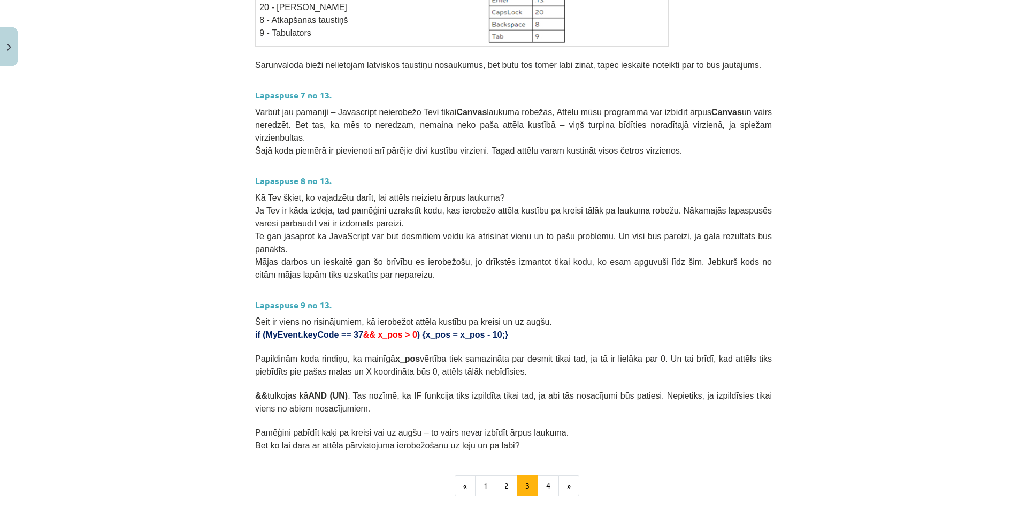
scroll to position [474, 0]
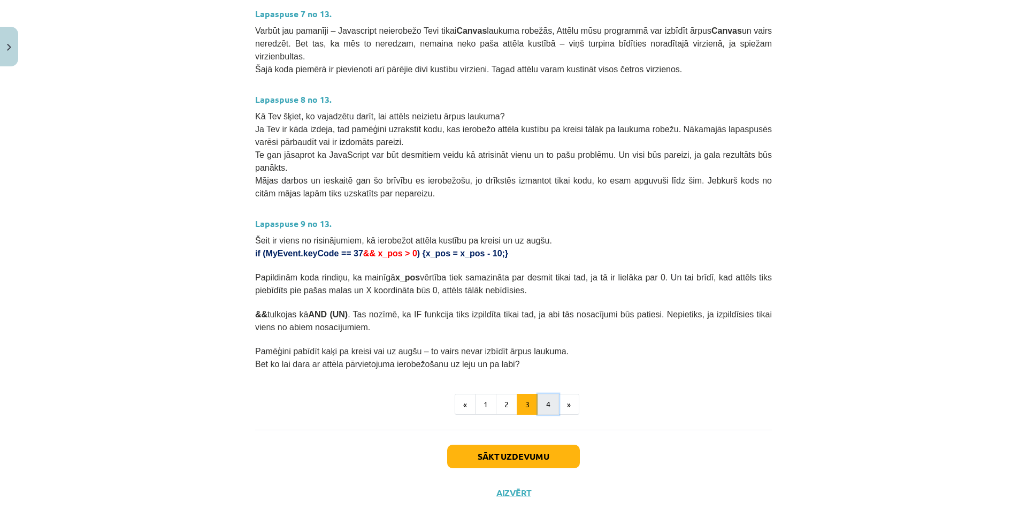
click at [551, 394] on button "4" at bounding box center [547, 404] width 21 height 21
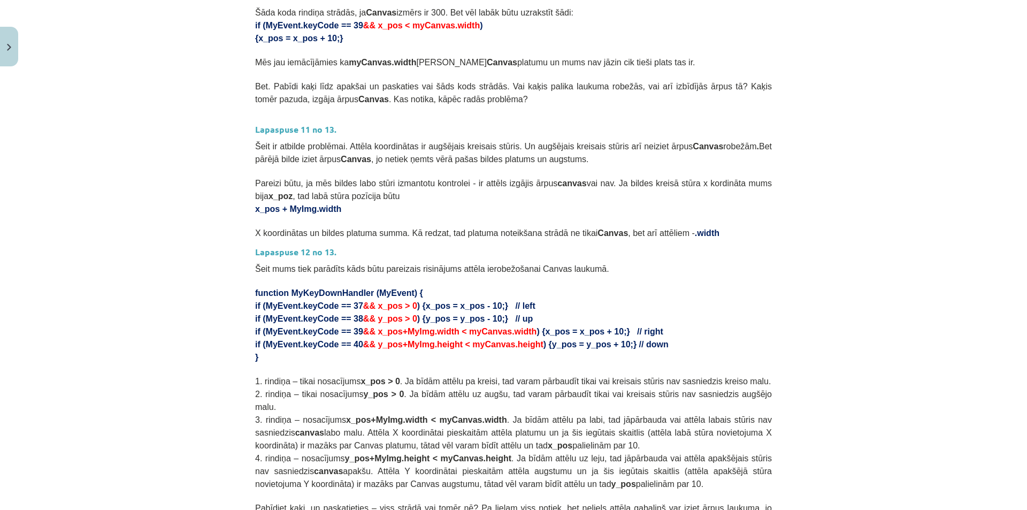
scroll to position [138, 0]
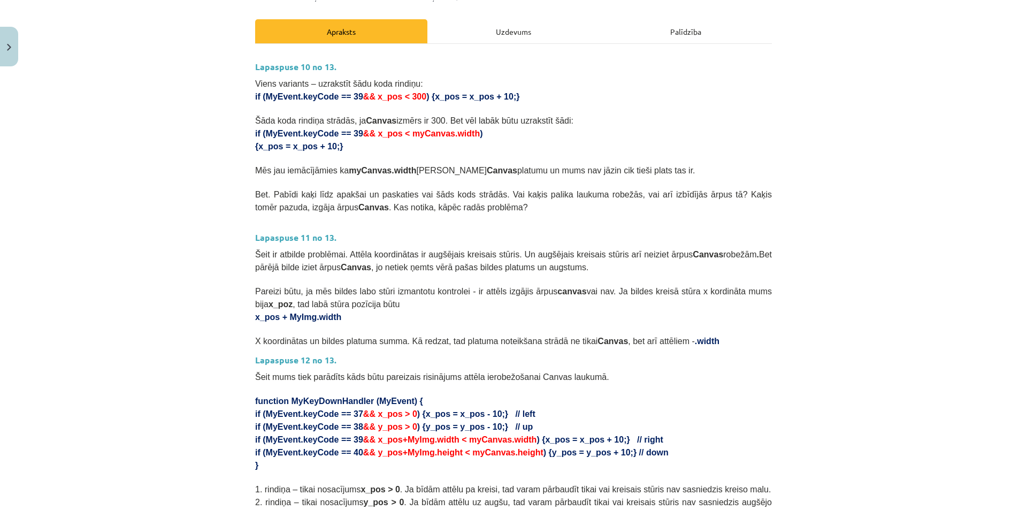
click at [429, 34] on div "Uzdevums" at bounding box center [513, 31] width 172 height 24
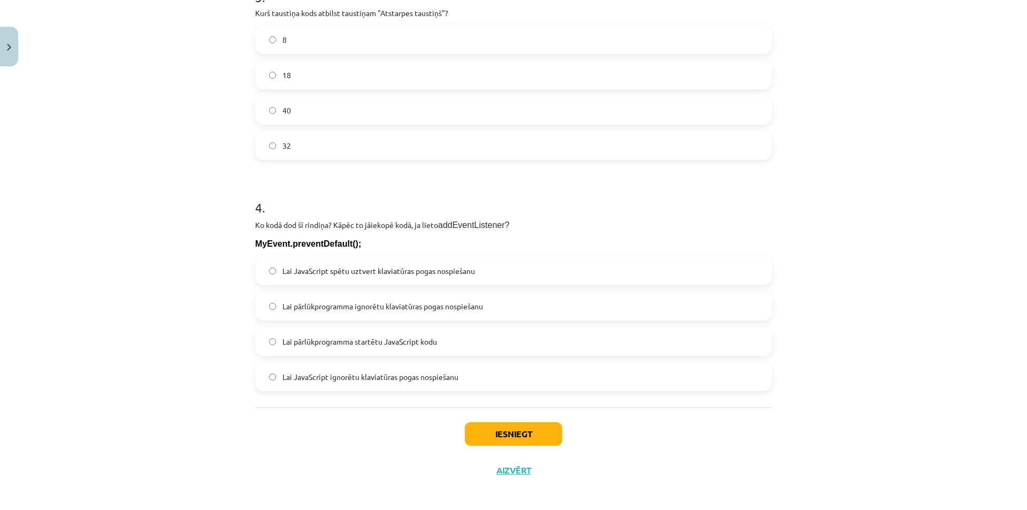
scroll to position [763, 0]
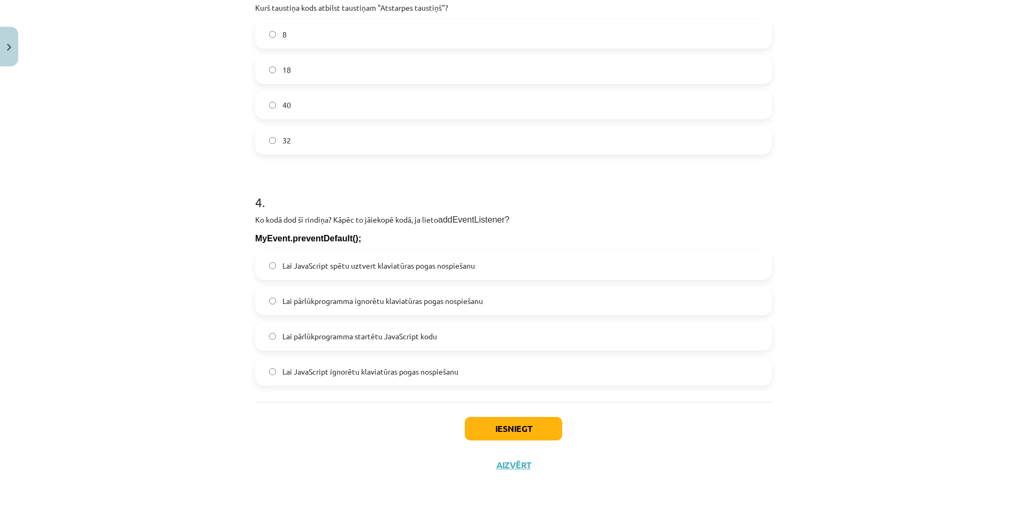
click at [299, 296] on span "Lai pārlūkprogramma ignorētu klaviatūras pogas nospiešanu" at bounding box center [382, 300] width 200 height 11
click at [520, 437] on button "Iesniegt" at bounding box center [513, 428] width 97 height 24
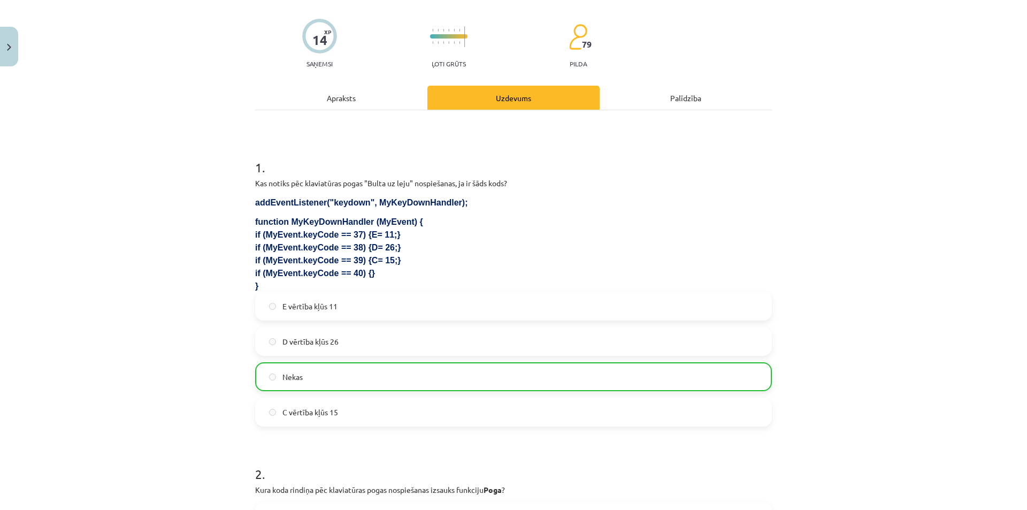
scroll to position [0, 0]
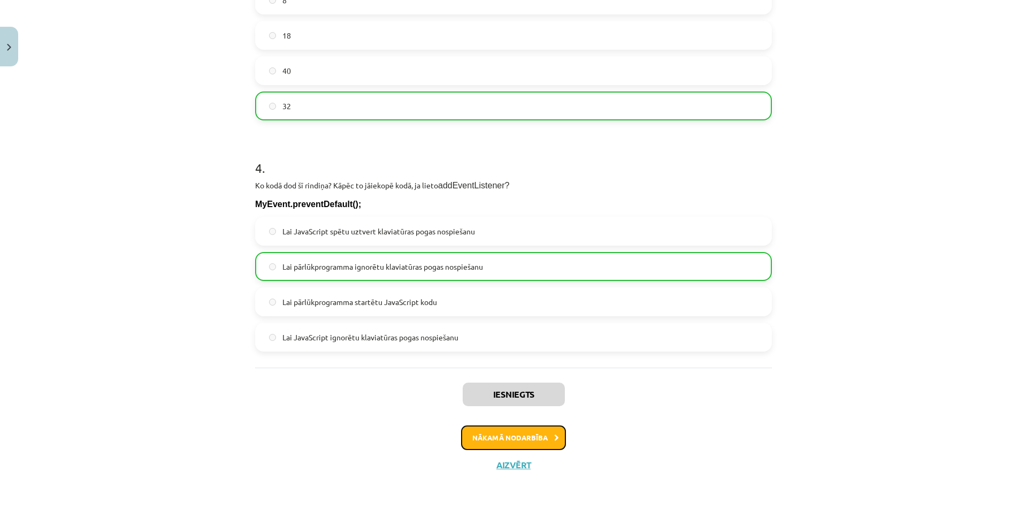
click at [496, 441] on button "Nākamā nodarbība" at bounding box center [513, 437] width 105 height 25
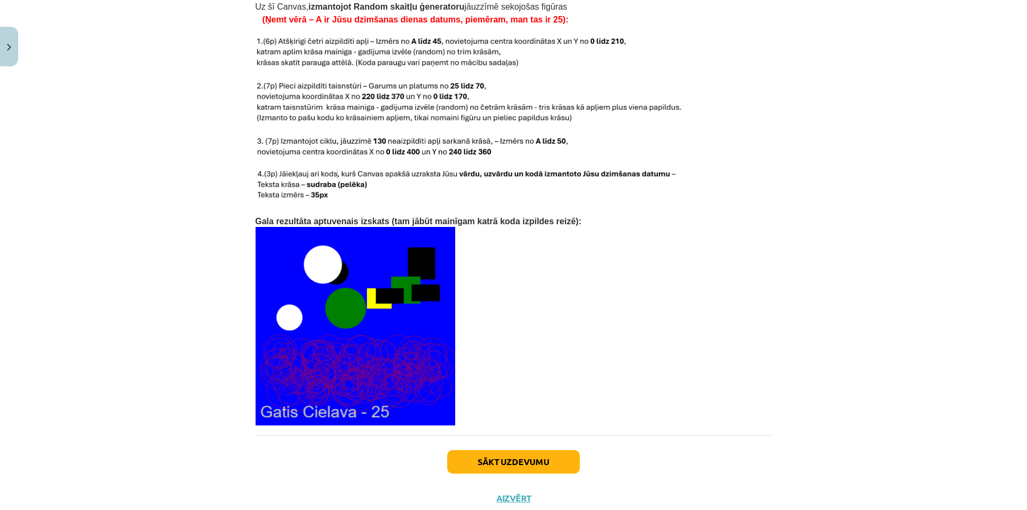
scroll to position [2161, 0]
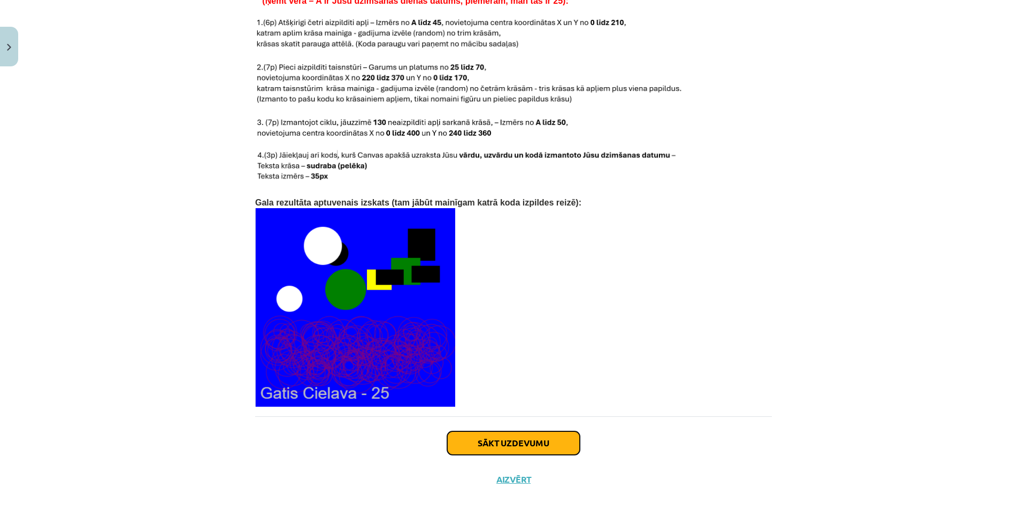
click at [513, 433] on button "Sākt uzdevumu" at bounding box center [513, 443] width 133 height 24
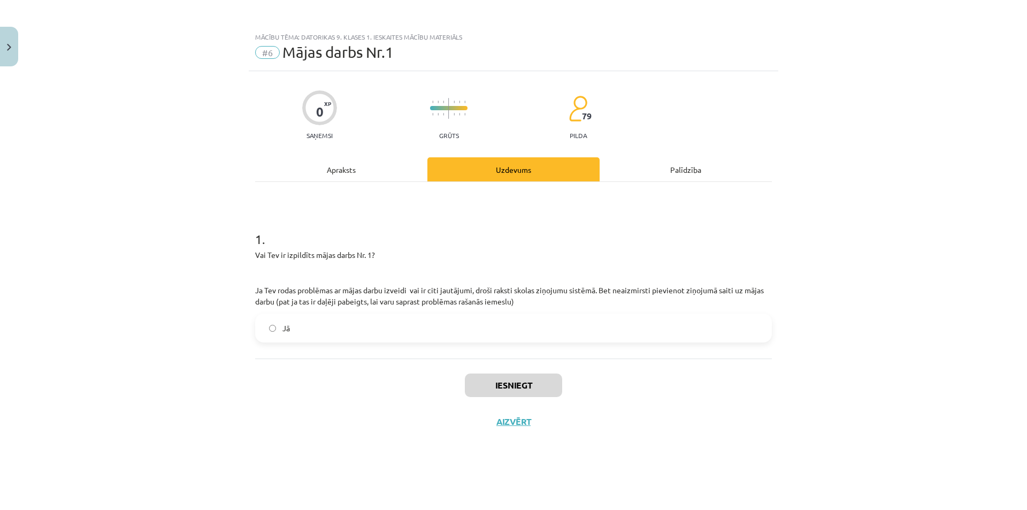
click at [287, 329] on span "Jā" at bounding box center [285, 327] width 7 height 11
click at [503, 377] on button "Iesniegt" at bounding box center [513, 385] width 97 height 24
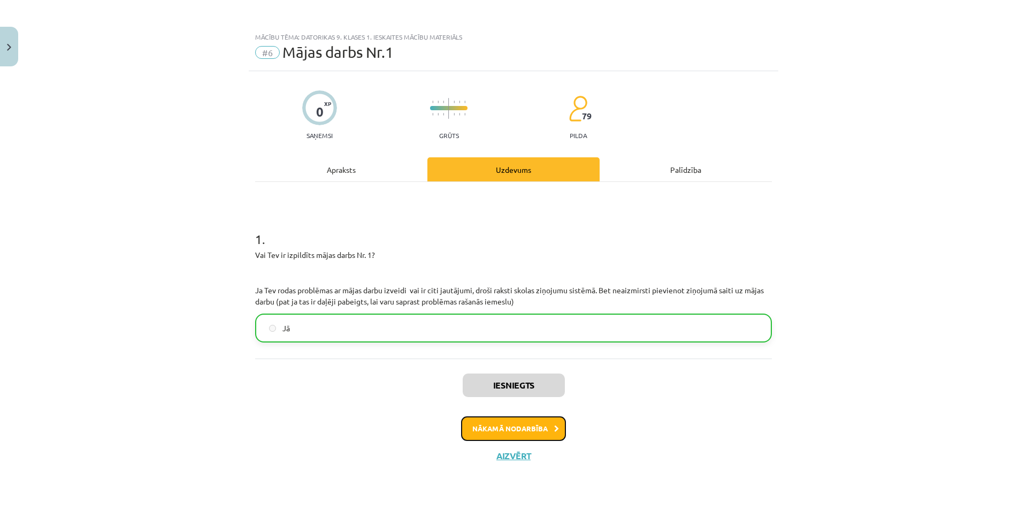
click at [518, 429] on button "Nākamā nodarbība" at bounding box center [513, 428] width 105 height 25
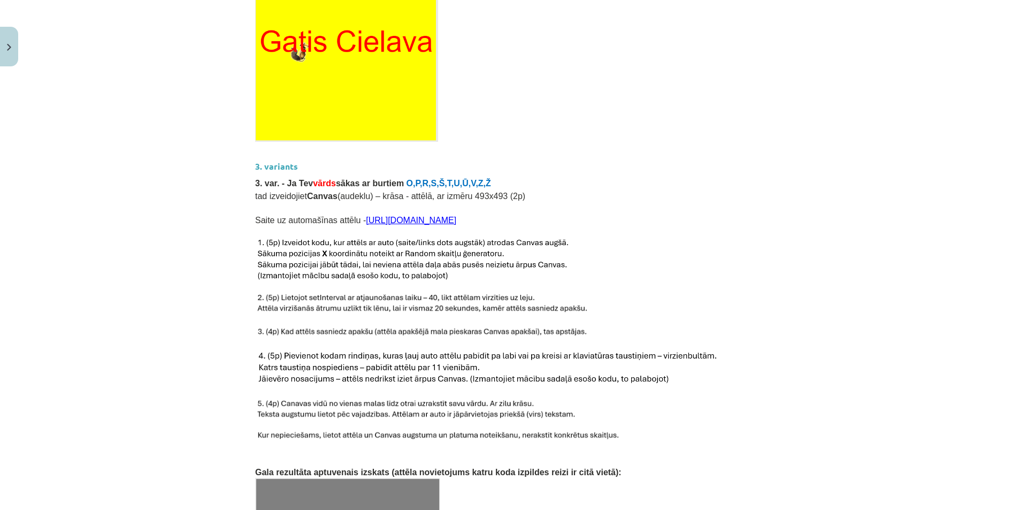
scroll to position [1563, 0]
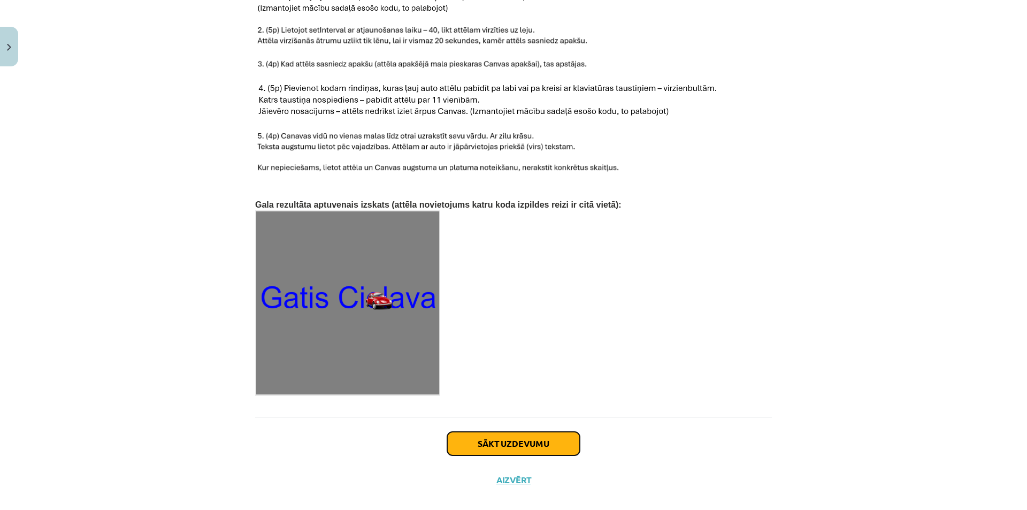
click at [518, 431] on button "Sākt uzdevumu" at bounding box center [513, 443] width 133 height 24
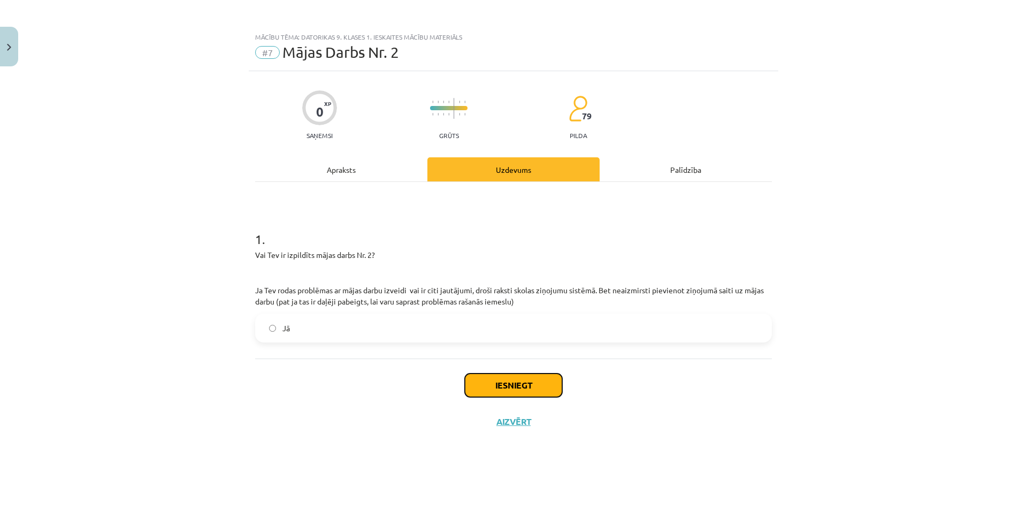
click at [507, 385] on button "Iesniegt" at bounding box center [513, 385] width 97 height 24
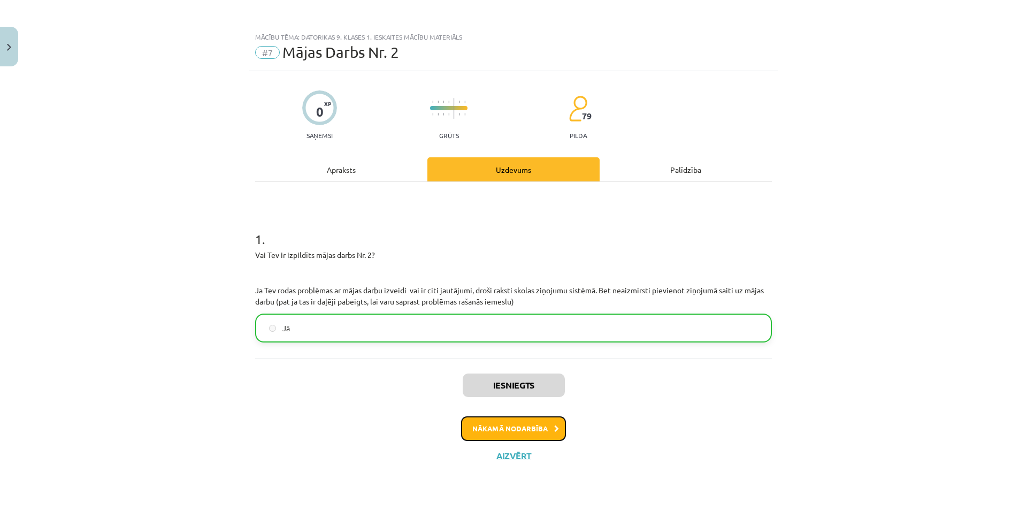
click at [545, 429] on button "Nākamā nodarbība" at bounding box center [513, 428] width 105 height 25
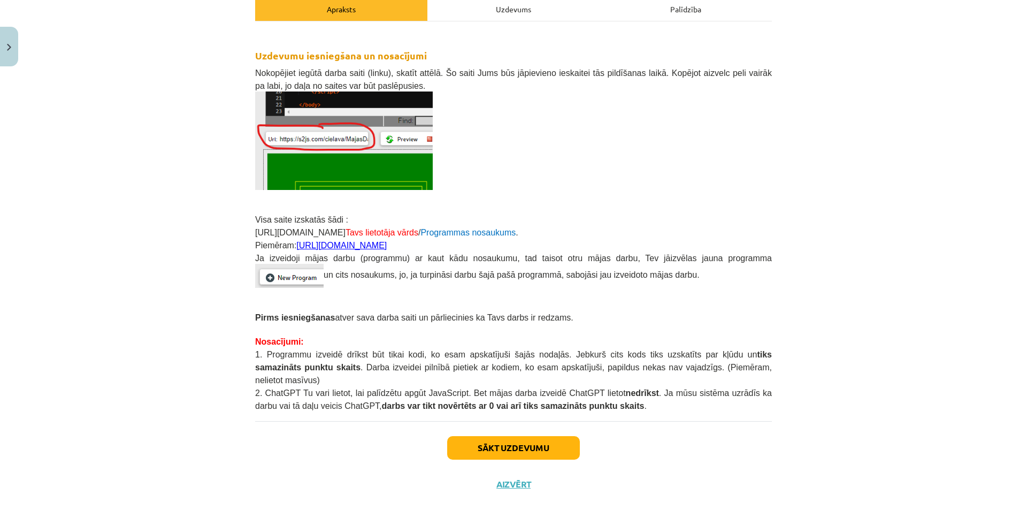
scroll to position [167, 0]
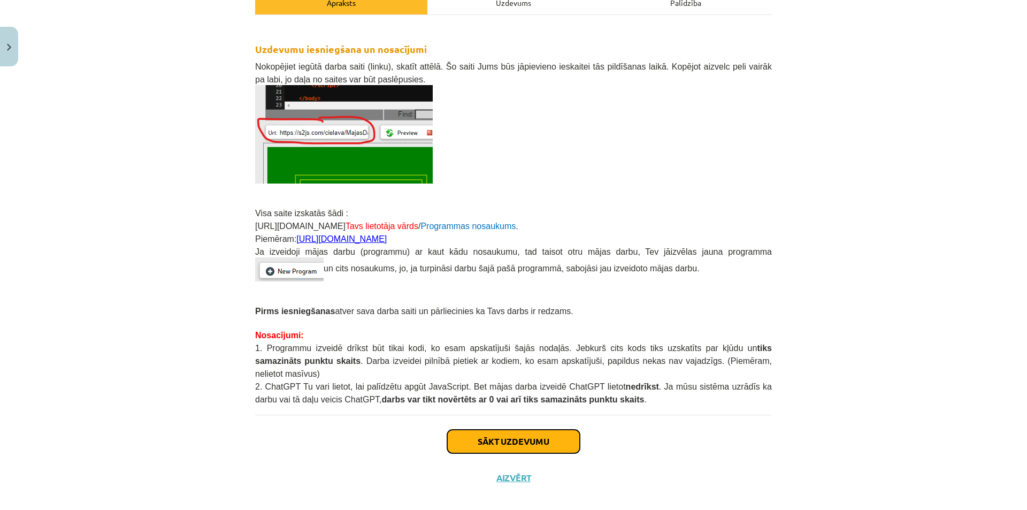
click at [496, 436] on button "Sākt uzdevumu" at bounding box center [513, 441] width 133 height 24
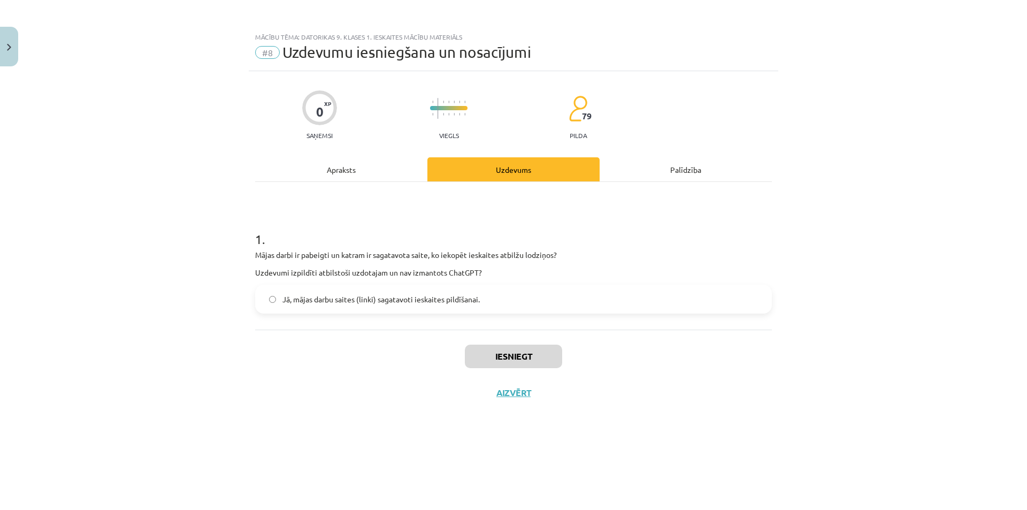
scroll to position [0, 0]
click at [262, 292] on label "Jā, mājas darbu saites (linki) sagatavoti ieskaites pildīšanai." at bounding box center [513, 299] width 514 height 27
click at [547, 356] on button "Iesniegt" at bounding box center [513, 356] width 97 height 24
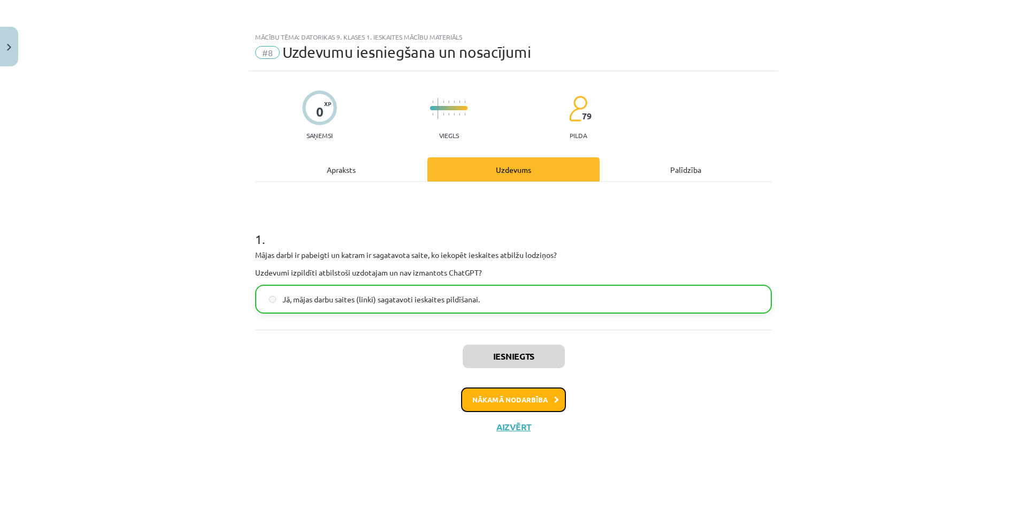
click at [508, 406] on button "Nākamā nodarbība" at bounding box center [513, 399] width 105 height 25
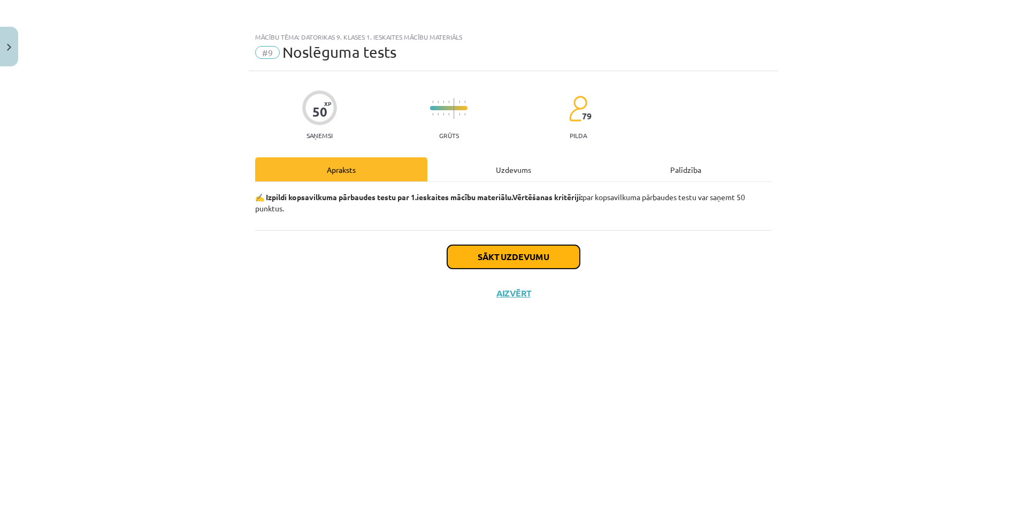
click at [484, 257] on button "Sākt uzdevumu" at bounding box center [513, 257] width 133 height 24
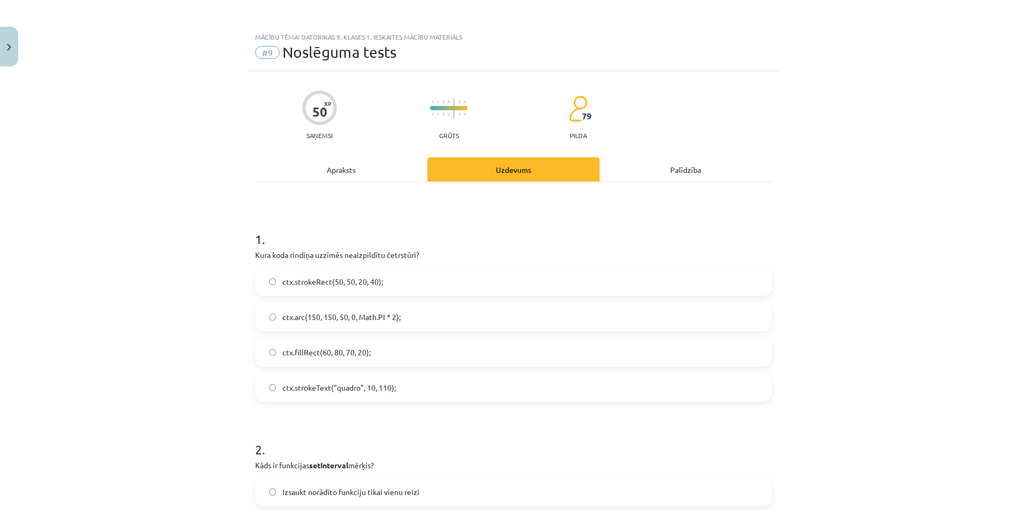
click at [276, 275] on label "ctx.strokeRect(50, 50, 20, 40);" at bounding box center [513, 281] width 514 height 27
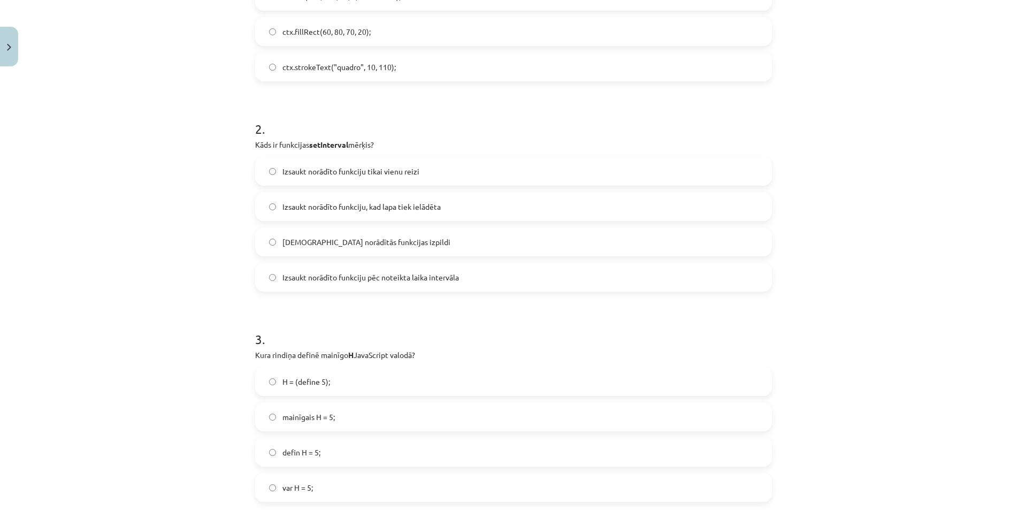
scroll to position [321, 0]
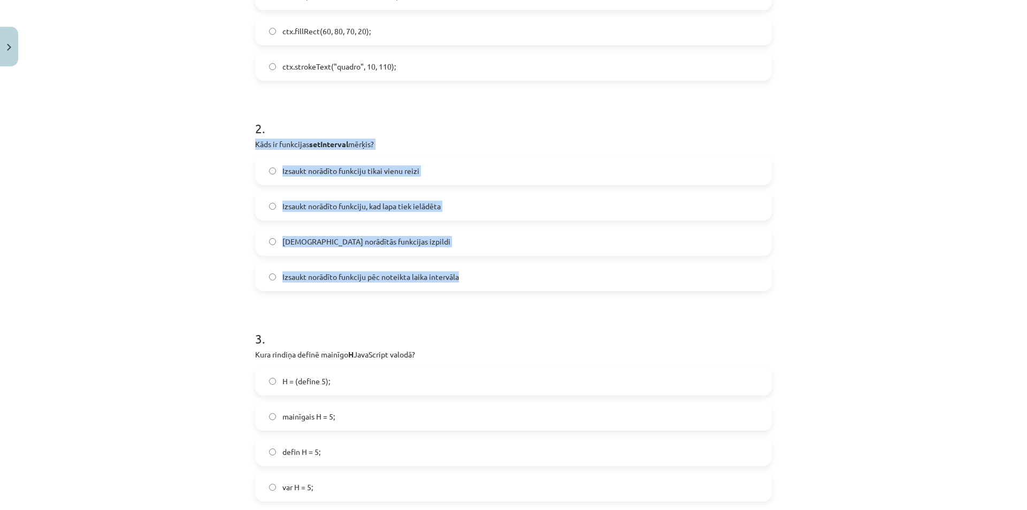
drag, startPoint x: 250, startPoint y: 142, endPoint x: 488, endPoint y: 270, distance: 269.6
copy div "Kāds ir funkcijas setInterval mērķis? Izsaukt norādīto funkciju tikai vienu rei…"
click at [351, 274] on span "Izsaukt norādīto funkciju pēc noteikta laika intervāla" at bounding box center [370, 276] width 176 height 11
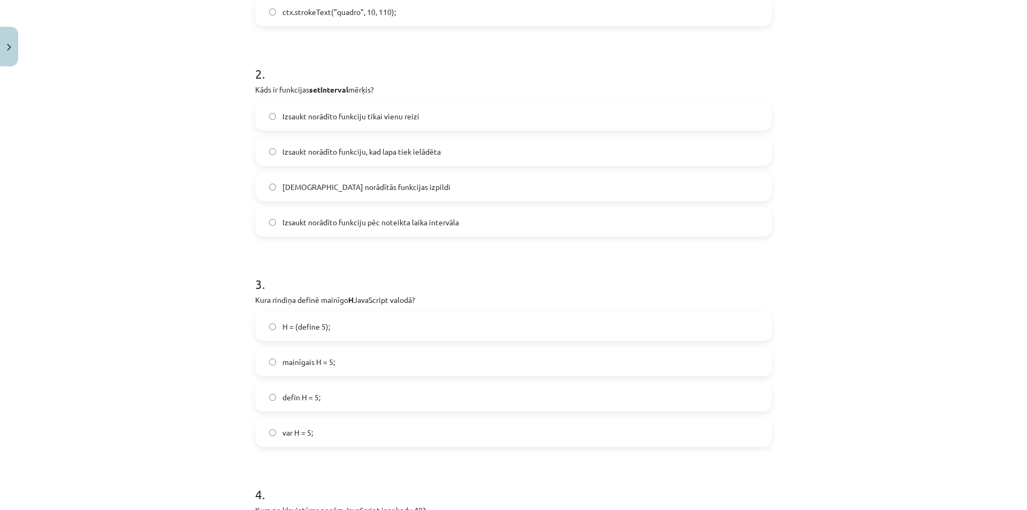
scroll to position [481, 0]
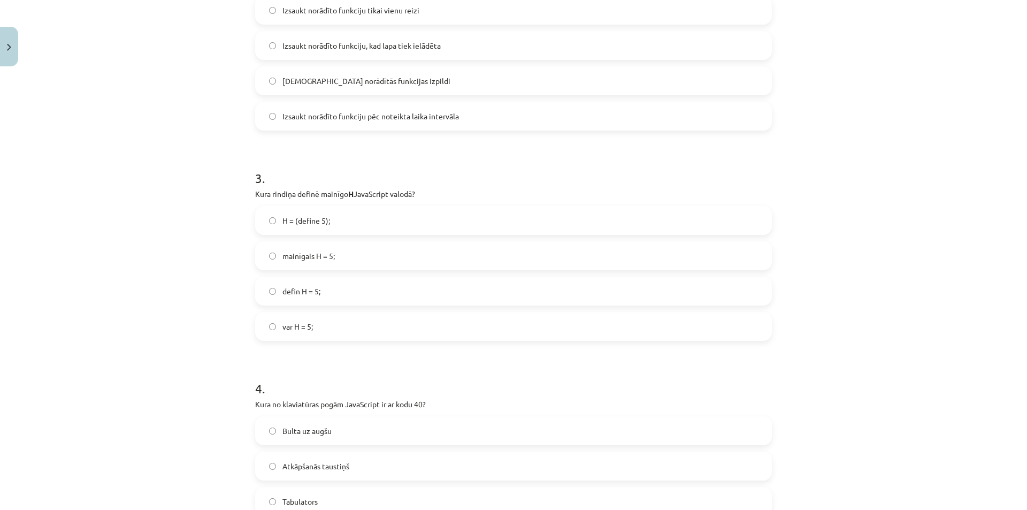
click at [289, 255] on span "mainīgais H = 5;" at bounding box center [308, 255] width 52 height 11
click at [282, 329] on span "var H = 5;" at bounding box center [297, 326] width 30 height 11
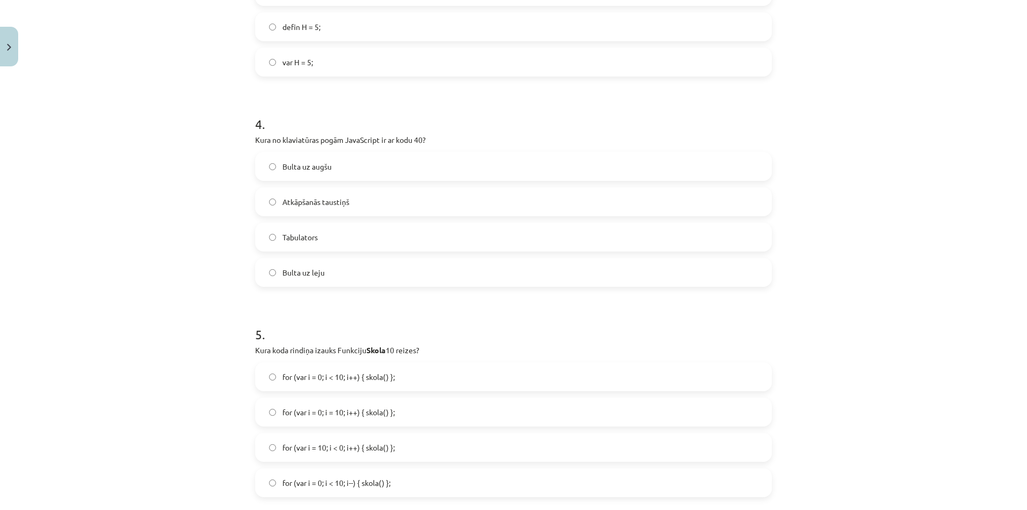
scroll to position [749, 0]
click at [311, 274] on span "Bulta uz leju" at bounding box center [303, 269] width 42 height 11
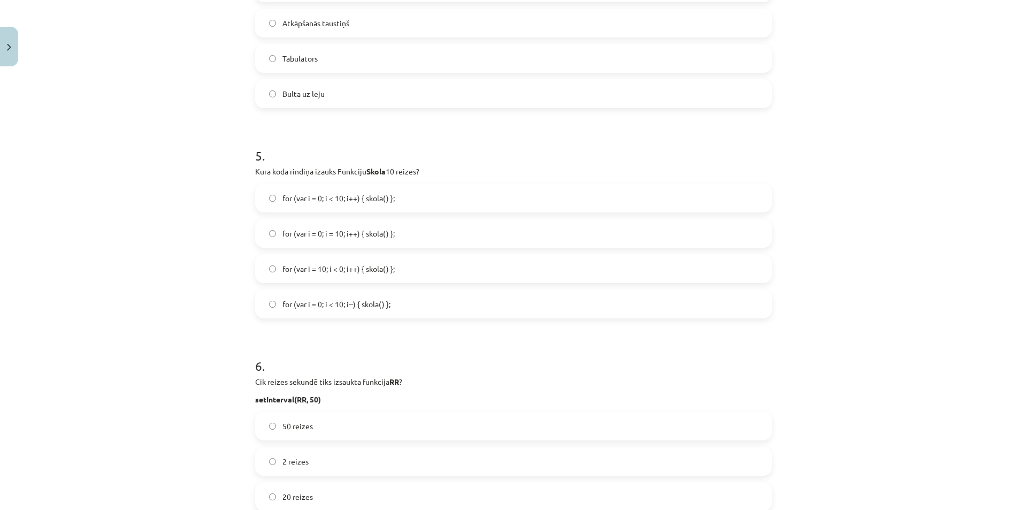
scroll to position [962, 0]
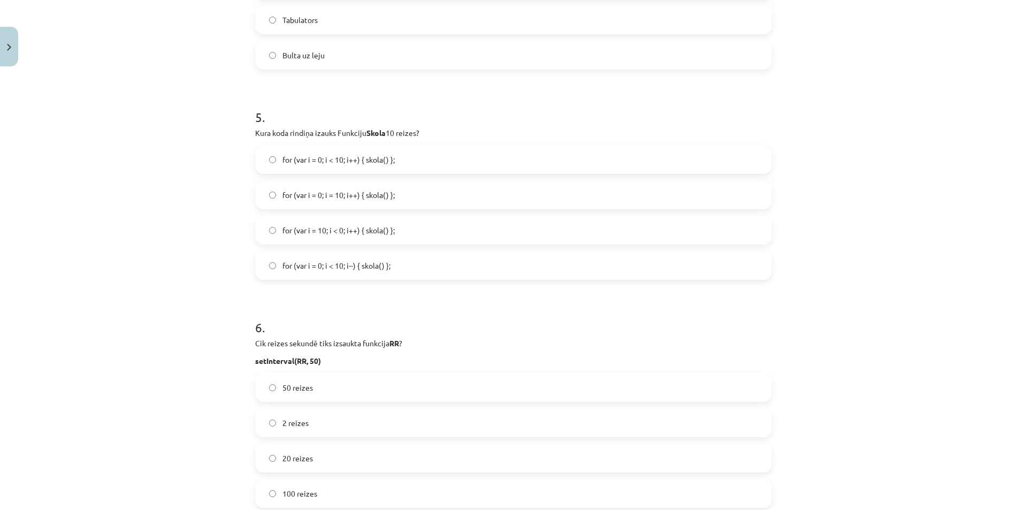
click at [311, 234] on span "for (var i = 10; i < 0; i++) { skola() };" at bounding box center [338, 230] width 112 height 11
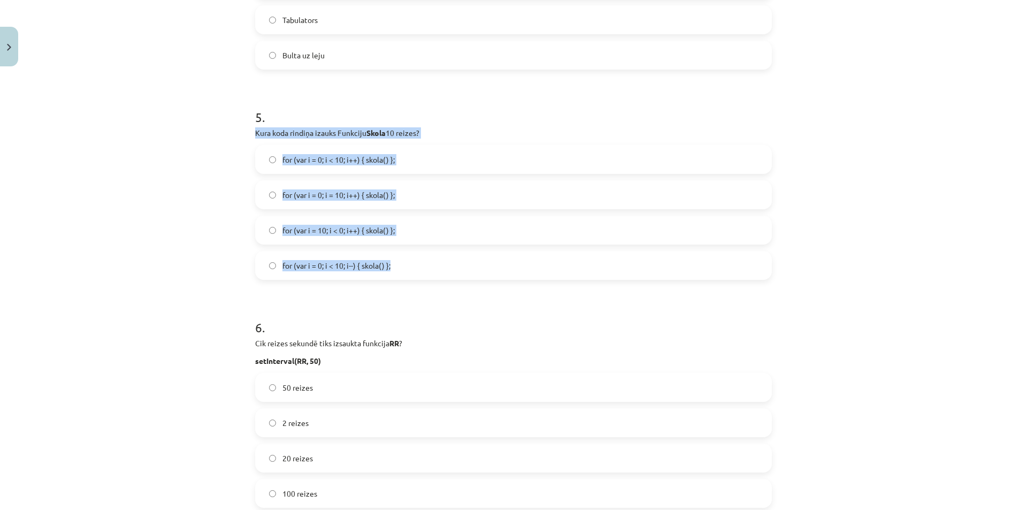
drag, startPoint x: 248, startPoint y: 131, endPoint x: 421, endPoint y: 266, distance: 219.0
click at [421, 266] on div "50 XP Saņemsi Grūts 79 pilda Apraksts Uzdevums Palīdzība 1 . Kura koda rindiņa …" at bounding box center [513, 291] width 529 height 2365
copy div "Kura koda rindiņa izauks Funkciju Skola 10 reizes? for (var i = 0; i < 10; i++)…"
click at [291, 200] on span "for (var i = 0; i = 10; i++) { skola() };" at bounding box center [338, 194] width 112 height 11
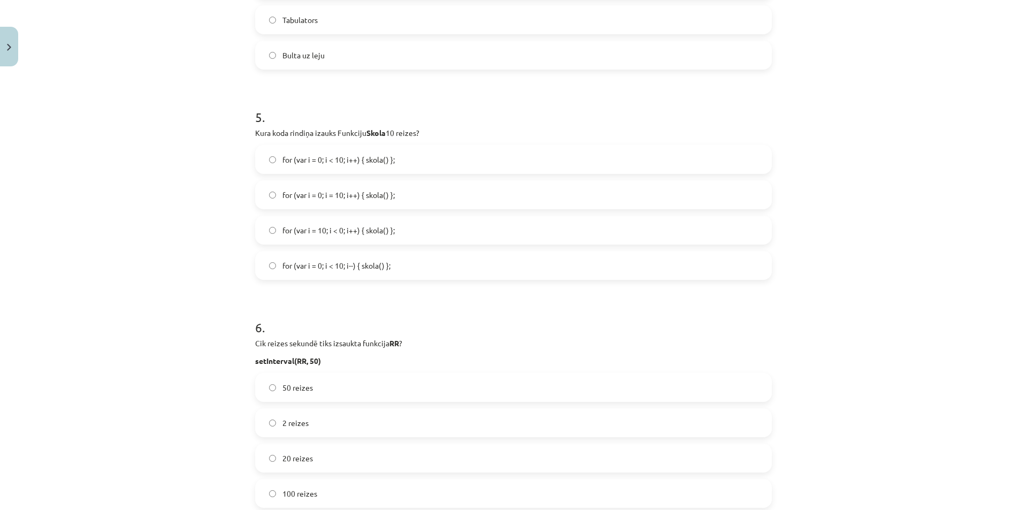
click at [315, 160] on span "for (var i = 0; i < 10; i++) { skola() };" at bounding box center [338, 159] width 112 height 11
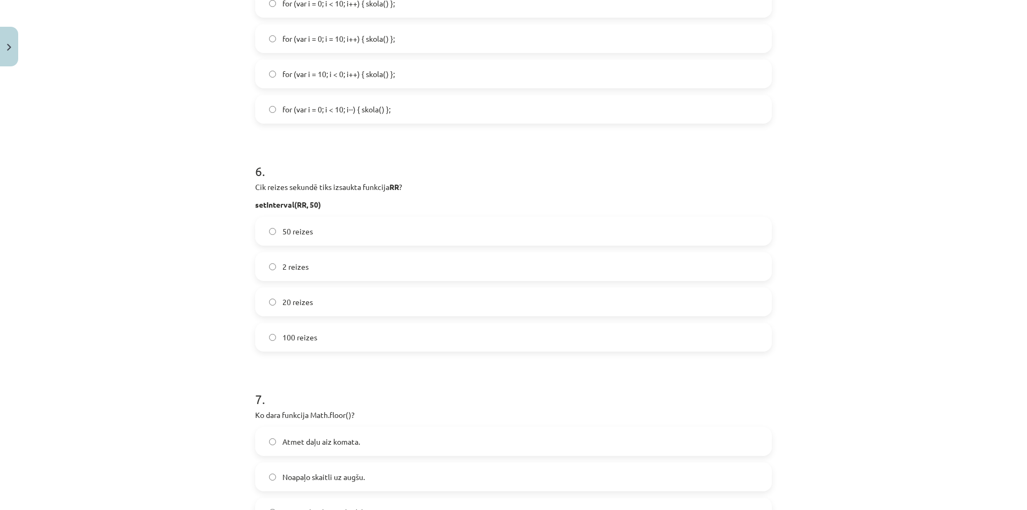
scroll to position [1123, 0]
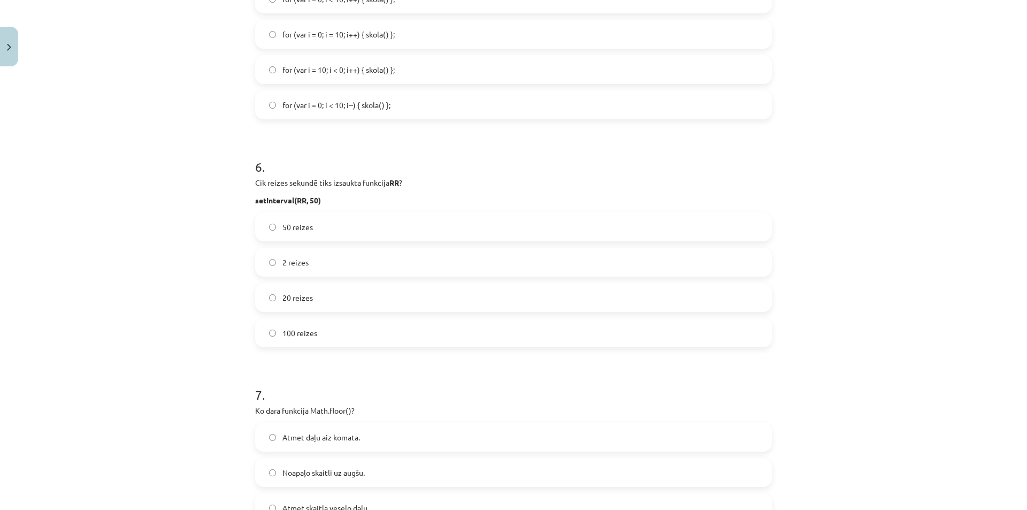
click at [275, 269] on label "2 reizes" at bounding box center [513, 262] width 514 height 27
drag, startPoint x: 249, startPoint y: 181, endPoint x: 361, endPoint y: 337, distance: 192.7
click at [361, 337] on div "50 XP Saņemsi Grūts 79 pilda Apraksts Uzdevums Palīdzība 1 . Kura koda rindiņa …" at bounding box center [513, 130] width 529 height 2365
copy div "Cik reizes sekundē tiks izsaukta funkcija RR ? setInterval(RR, 50) 50 reizes 2 …"
click at [277, 292] on label "20 reizes" at bounding box center [513, 297] width 514 height 27
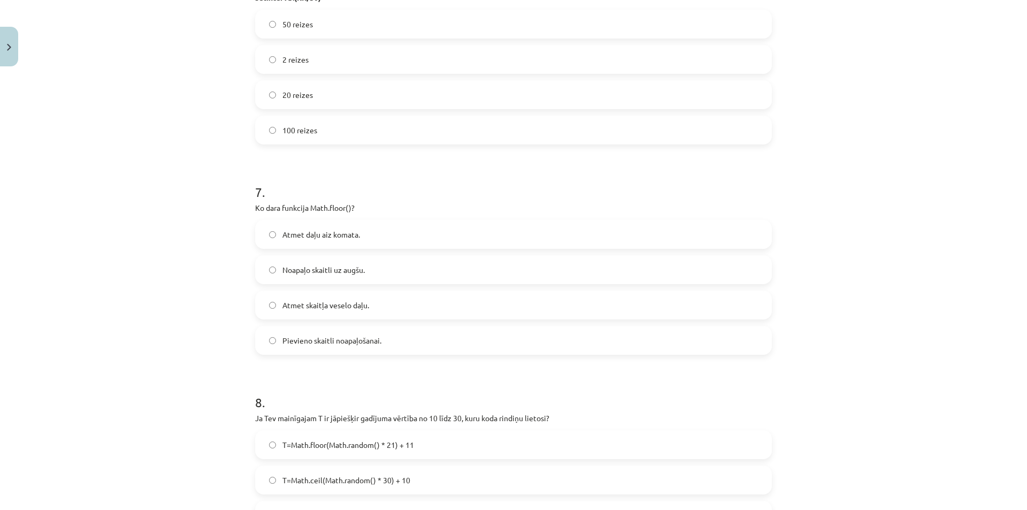
scroll to position [1337, 0]
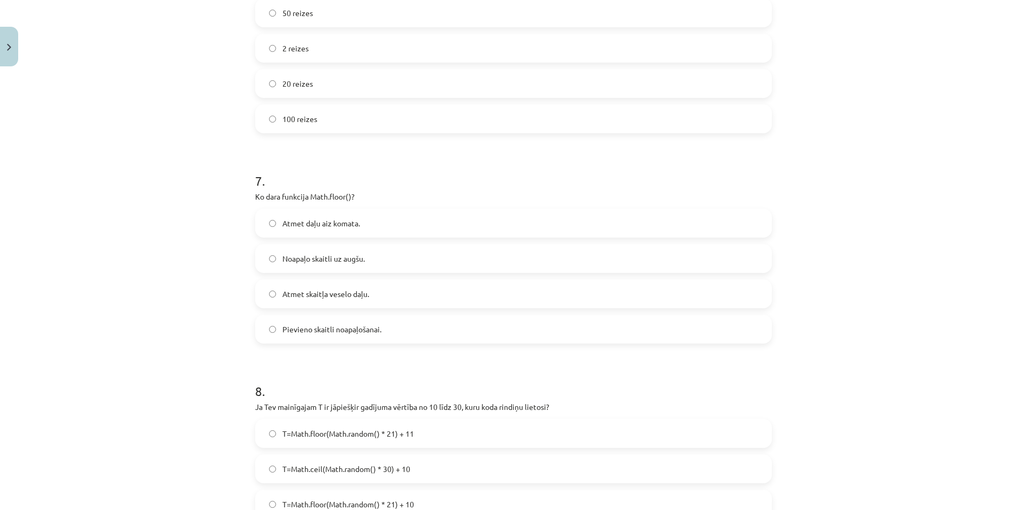
click at [304, 288] on span "Atmet skaitļa veselo daļu." at bounding box center [325, 293] width 87 height 11
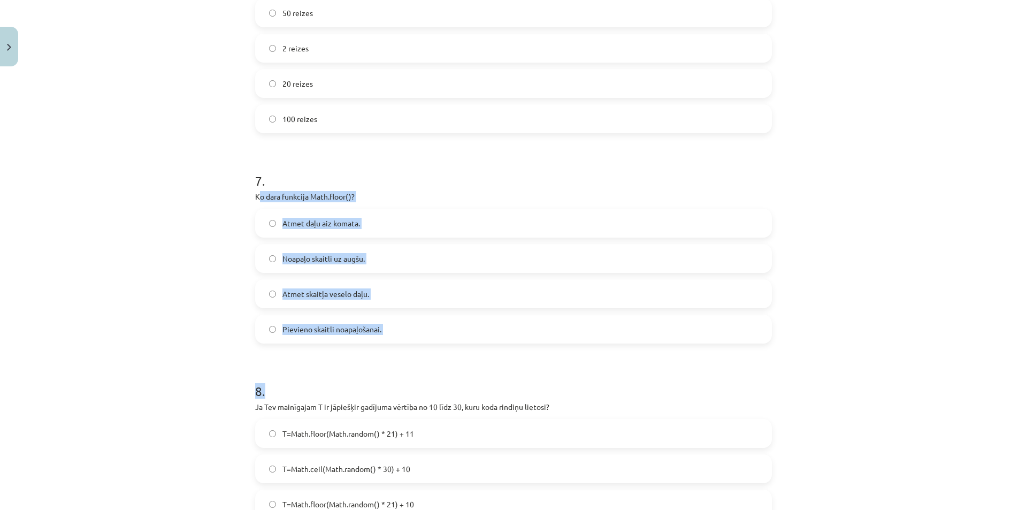
drag, startPoint x: 255, startPoint y: 194, endPoint x: 374, endPoint y: 297, distance: 157.3
copy form "o dara funkcija Math.floor()? Atmet daļu aiz komata. Noapaļo skaitli uz augšu. …"
click at [342, 227] on span "Atmet daļu aiz komata." at bounding box center [321, 223] width 78 height 11
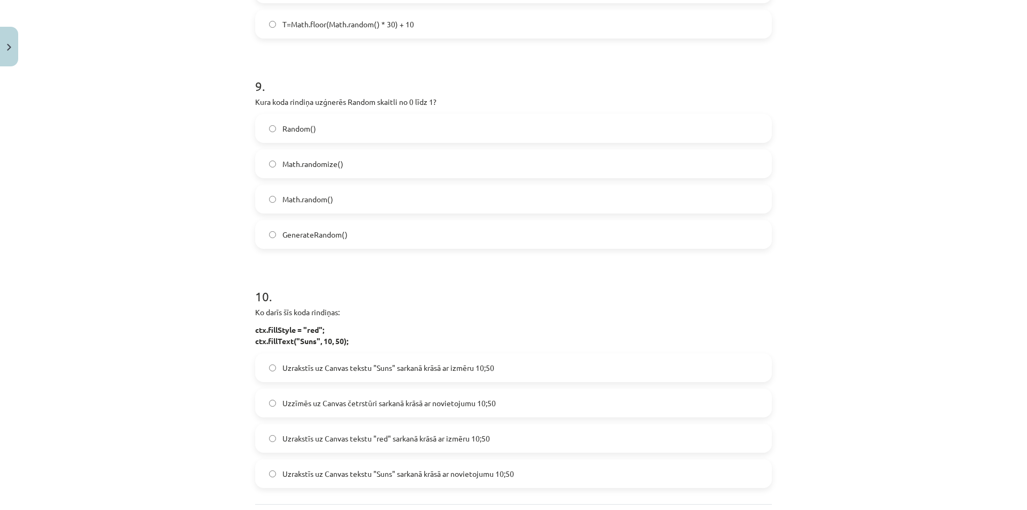
scroll to position [1954, 0]
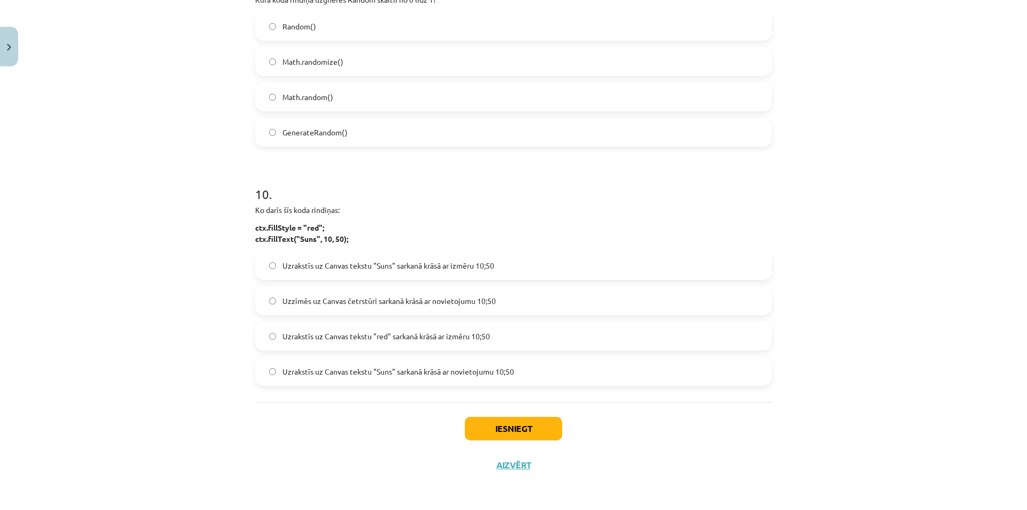
click at [375, 267] on span "Uzrakstīs uz Canvas tekstu "Suns" sarkanā krāsā ar izmēru 10;50" at bounding box center [388, 265] width 212 height 11
click at [344, 371] on span "Uzrakstīs uz Canvas tekstu "Suns" sarkanā krāsā ar novietojumu 10;50" at bounding box center [398, 371] width 232 height 11
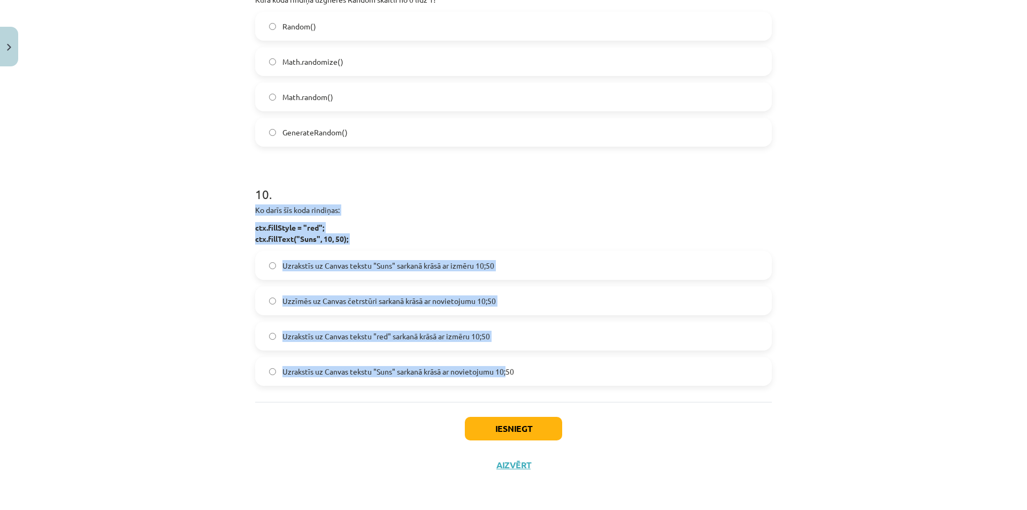
drag, startPoint x: 246, startPoint y: 209, endPoint x: 500, endPoint y: 376, distance: 303.7
click at [240, 314] on div "Mācību tēma: Datorikas 9. klases 1. ieskaites mācību materiāls #9 Noslēguma tes…" at bounding box center [513, 255] width 1027 height 510
click at [168, 309] on div "Mācību tēma: Datorikas 9. klases 1. ieskaites mācību materiāls #9 Noslēguma tes…" at bounding box center [513, 255] width 1027 height 510
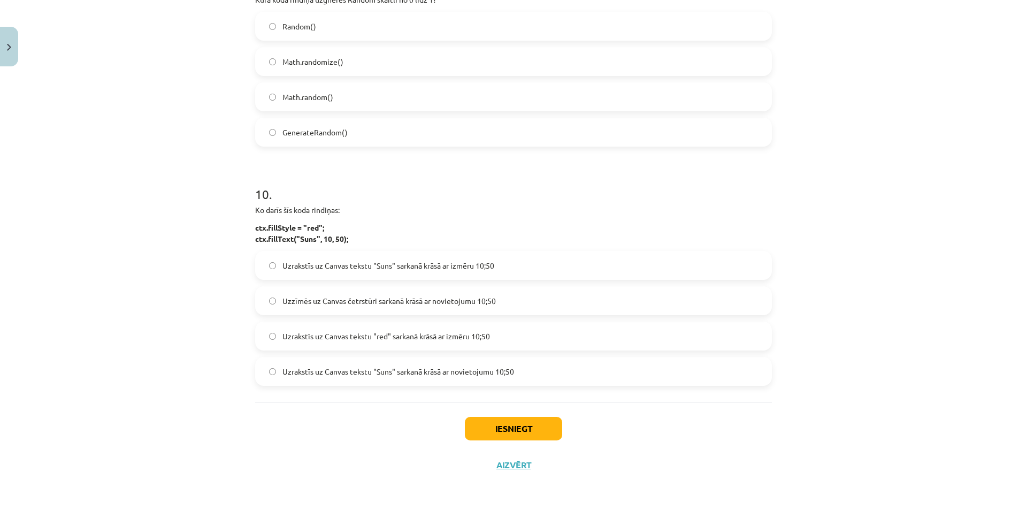
click at [213, 423] on div "Mācību tēma: Datorikas 9. klases 1. ieskaites mācību materiāls #9 Noslēguma tes…" at bounding box center [513, 255] width 1027 height 510
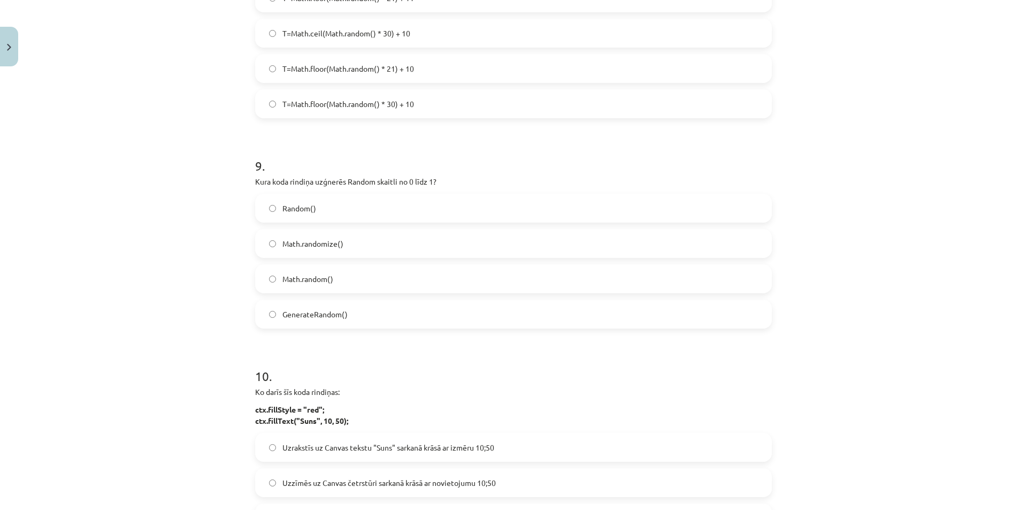
scroll to position [1740, 0]
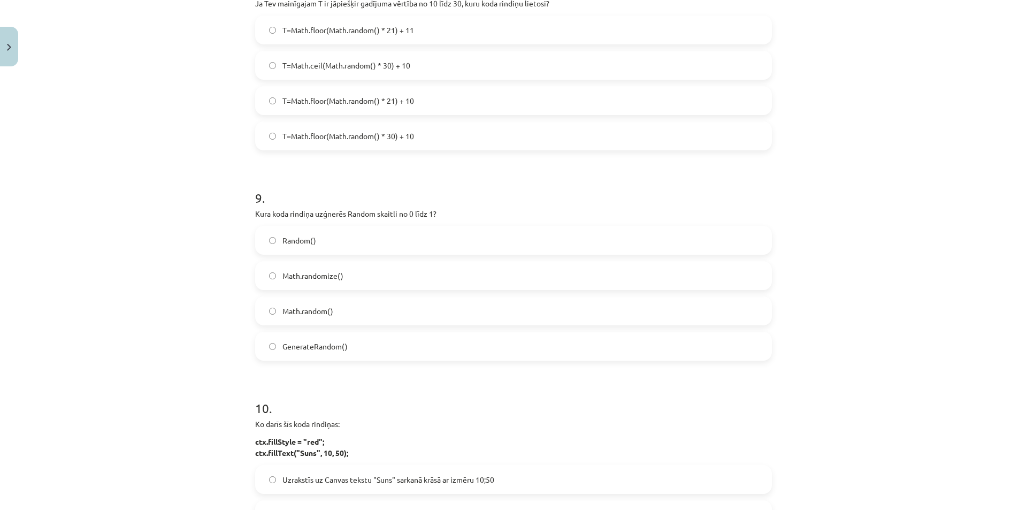
click at [312, 313] on span "Math.random()" at bounding box center [307, 310] width 51 height 11
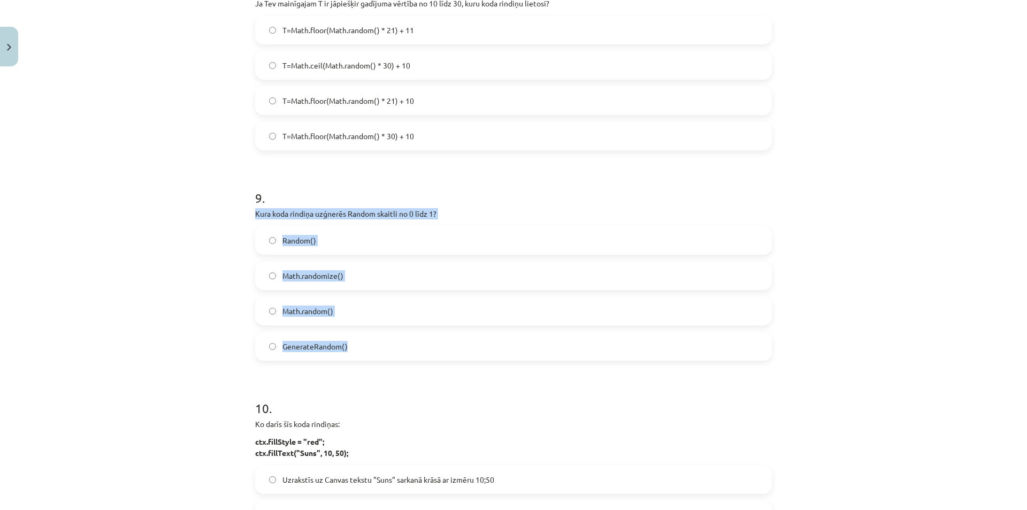
drag, startPoint x: 247, startPoint y: 207, endPoint x: 263, endPoint y: 326, distance: 120.3
click at [179, 325] on div "Mācību tēma: Datorikas 9. klases 1. ieskaites mācību materiāls #9 Noslēguma tes…" at bounding box center [513, 255] width 1027 height 510
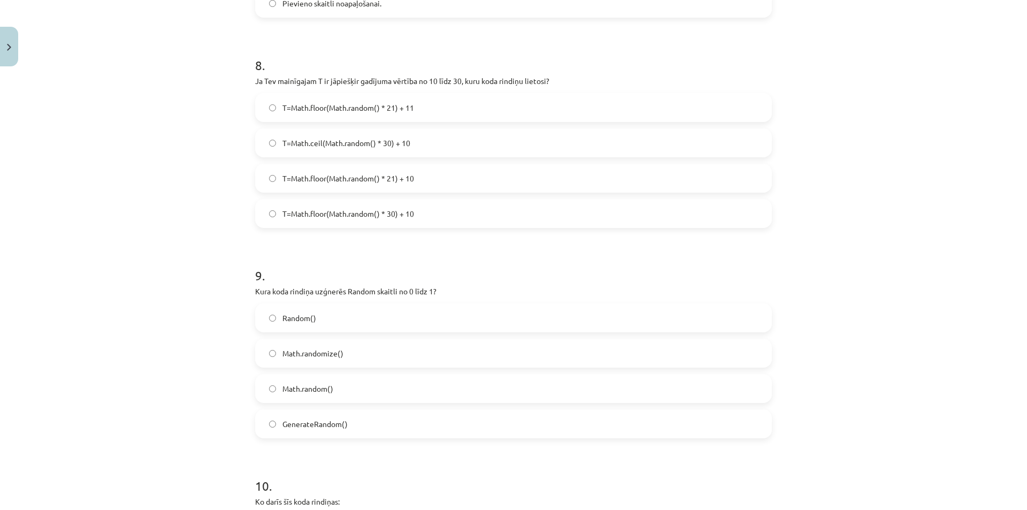
scroll to position [1579, 0]
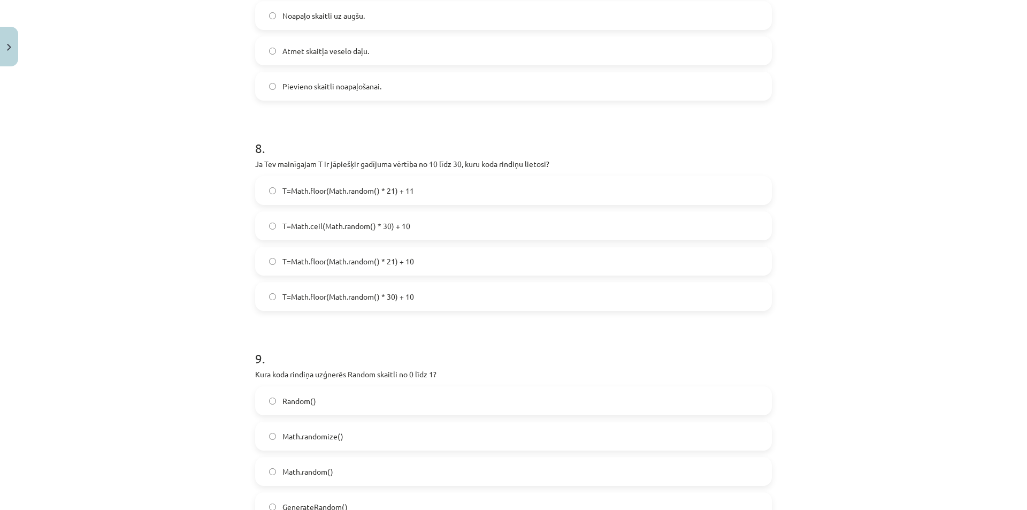
click at [379, 296] on span "T=Math.floor(Math.random() * 30) + 10" at bounding box center [348, 296] width 132 height 11
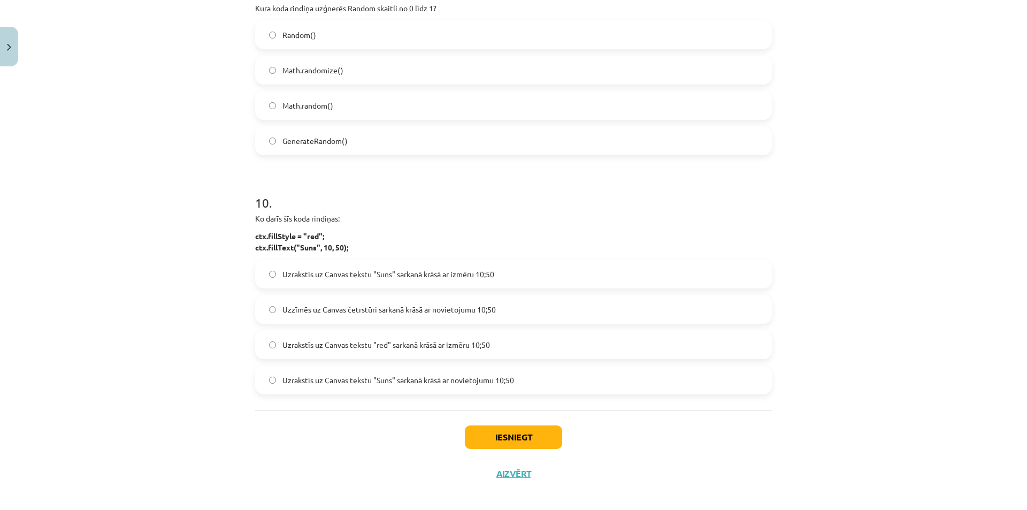
scroll to position [1954, 0]
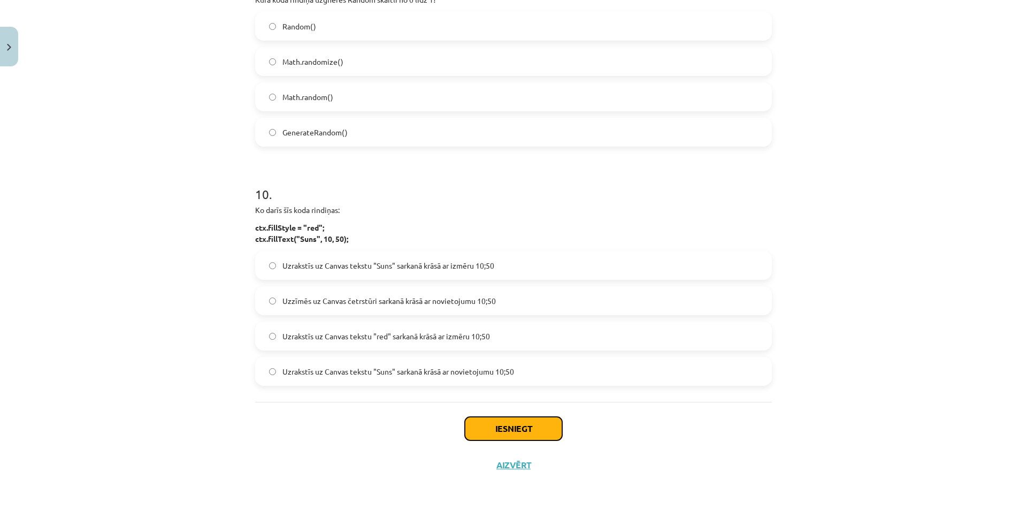
click at [513, 429] on button "Iesniegt" at bounding box center [513, 428] width 97 height 24
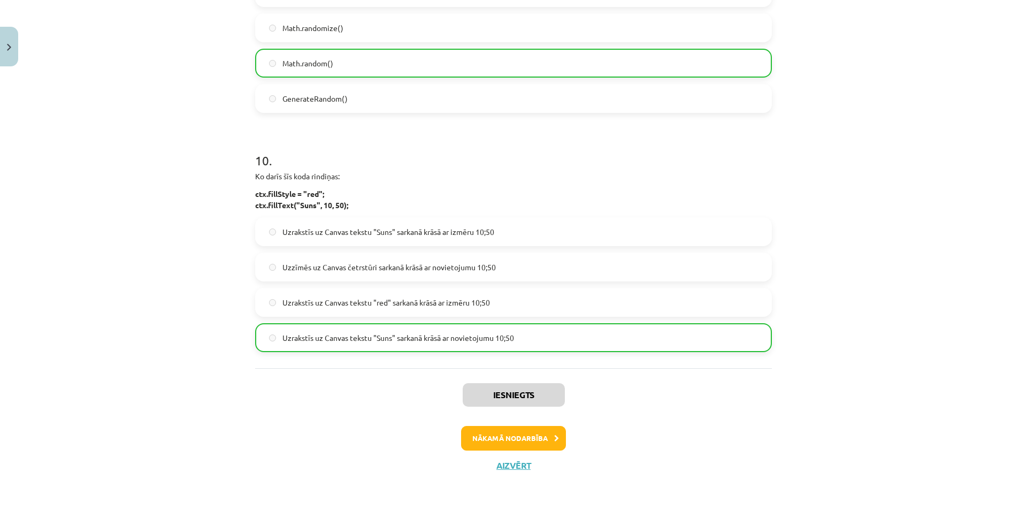
scroll to position [1988, 0]
click at [500, 424] on div "Iesniegts Nākamā nodarbība Aizvērt" at bounding box center [513, 421] width 516 height 109
click at [492, 434] on button "Nākamā nodarbība" at bounding box center [513, 437] width 105 height 25
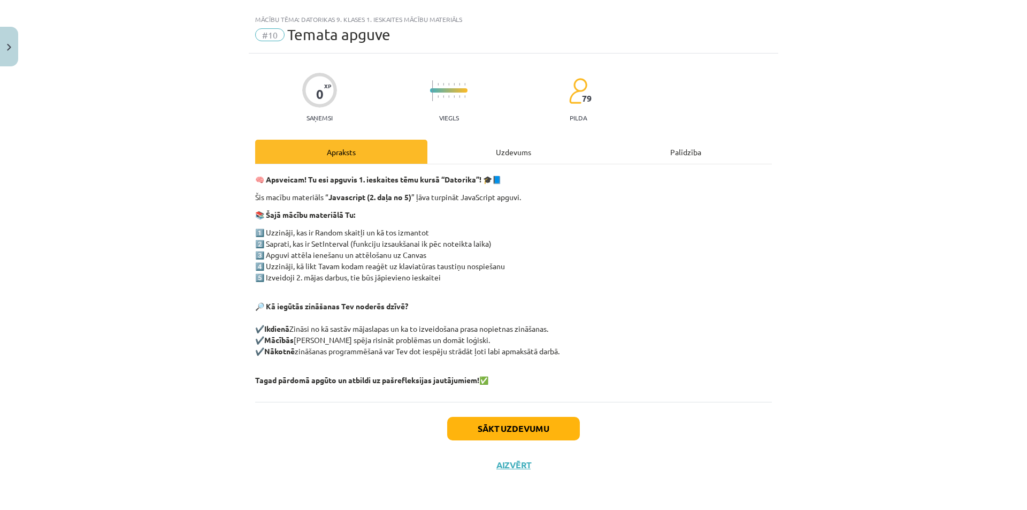
scroll to position [18, 0]
click at [497, 429] on button "Sākt uzdevumu" at bounding box center [513, 428] width 133 height 24
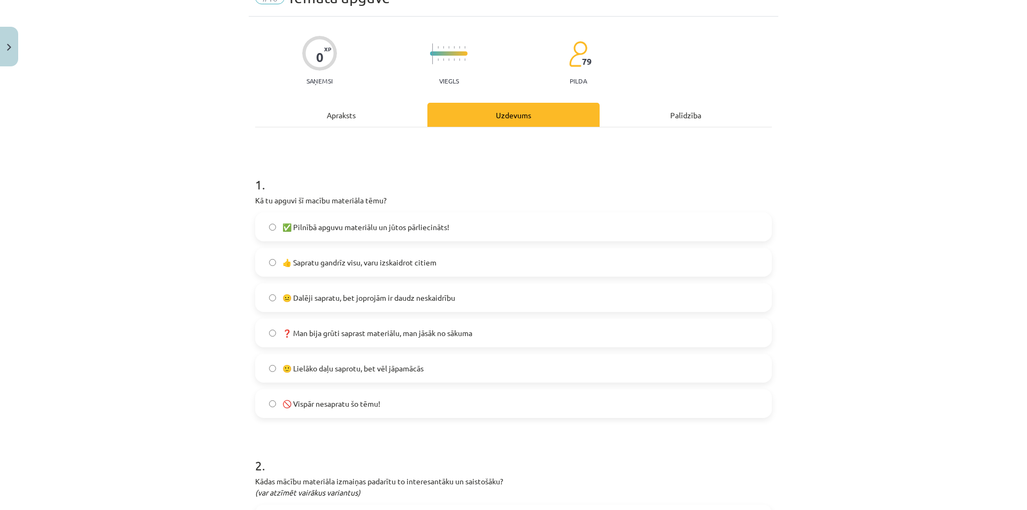
scroll to position [71, 0]
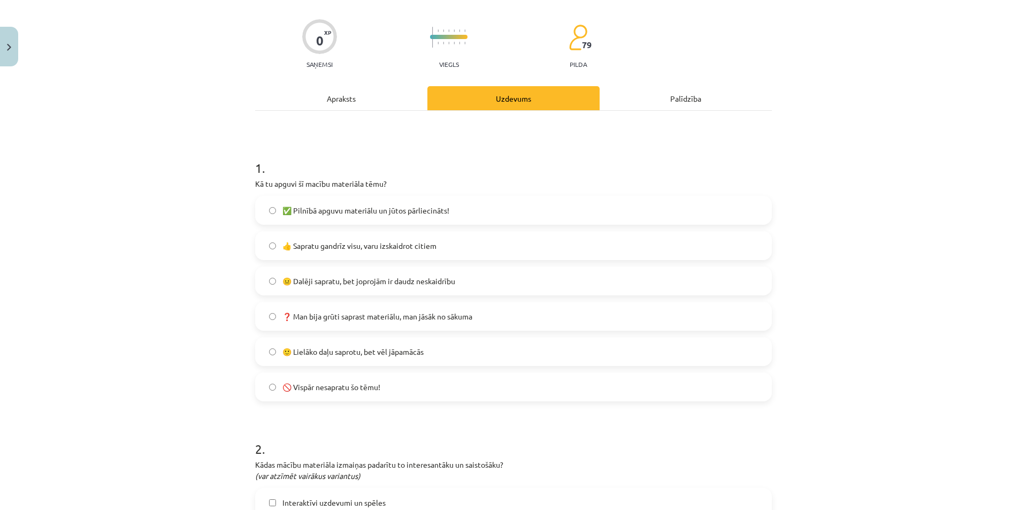
click at [307, 206] on span "✅ Pilnībā apguvu materiālu un jūtos pārliecināts!" at bounding box center [365, 210] width 167 height 11
click at [286, 243] on span "👍 Sapratu gandrīz visu, varu izskaidrot citiem" at bounding box center [359, 245] width 154 height 11
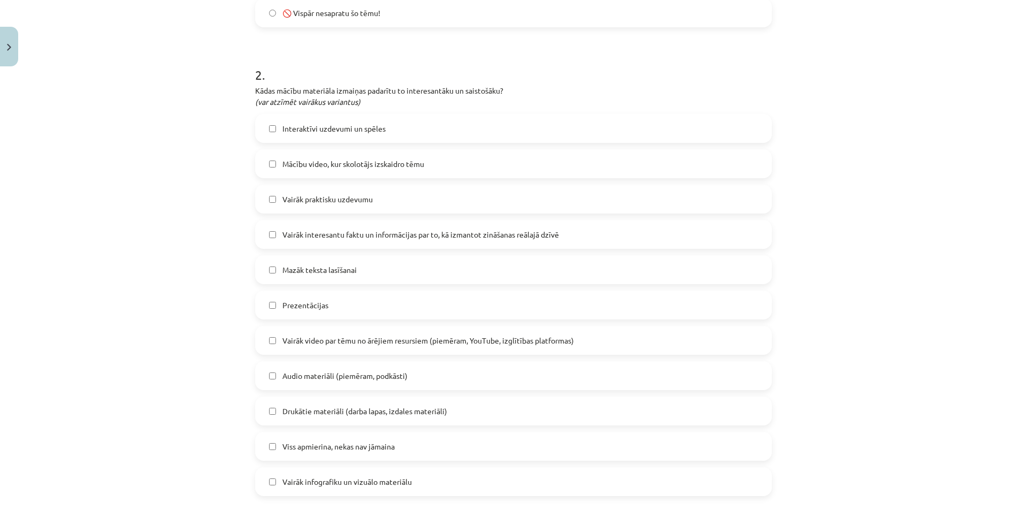
scroll to position [445, 0]
click at [340, 166] on span "Mācību video, kur skolotājs izskaidro tēmu" at bounding box center [353, 163] width 142 height 11
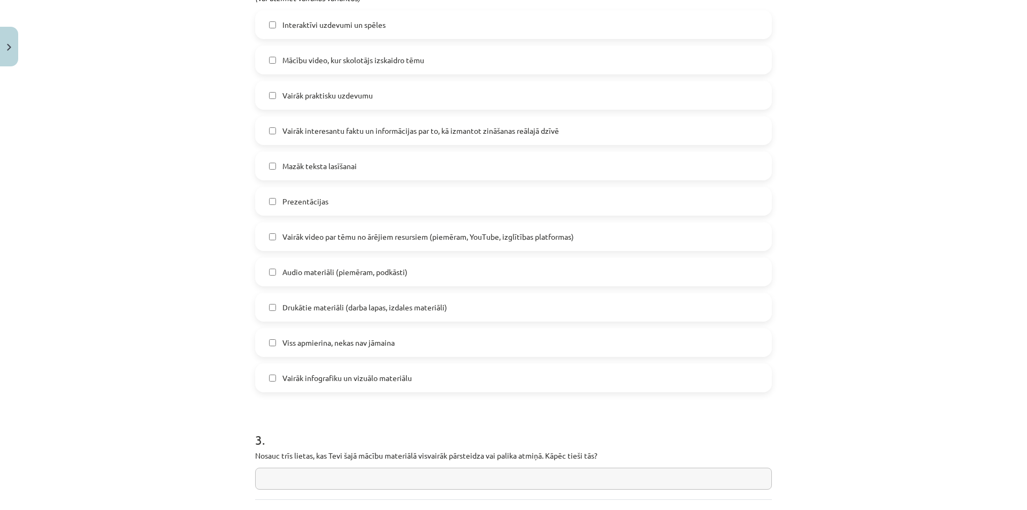
scroll to position [552, 0]
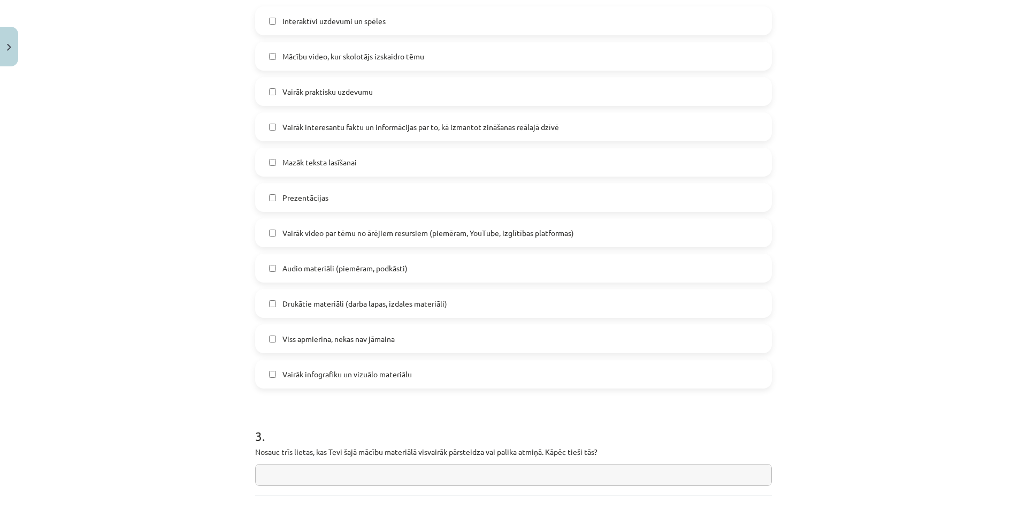
click at [294, 340] on span "Viss apmierina, nekas nav jāmaina" at bounding box center [338, 338] width 112 height 11
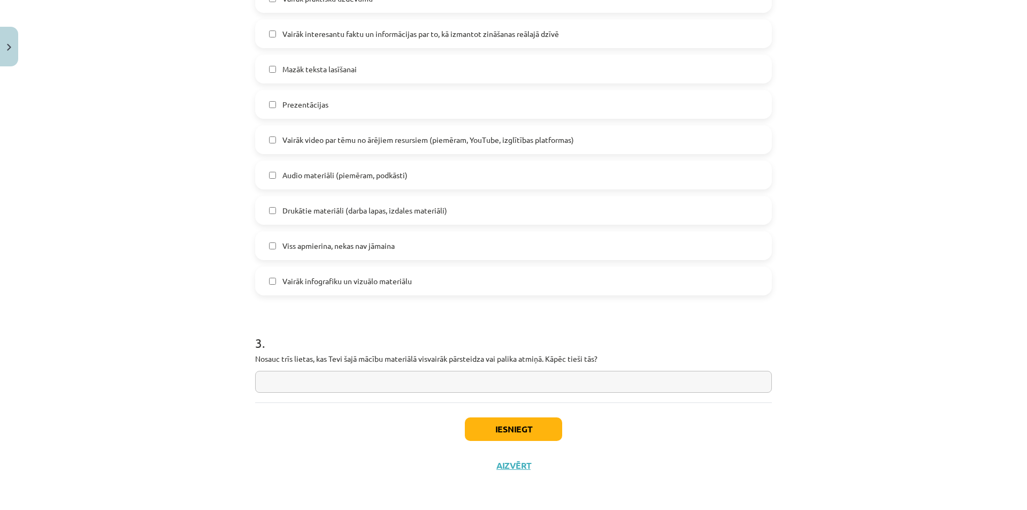
scroll to position [646, 0]
click at [330, 385] on input "text" at bounding box center [513, 381] width 516 height 22
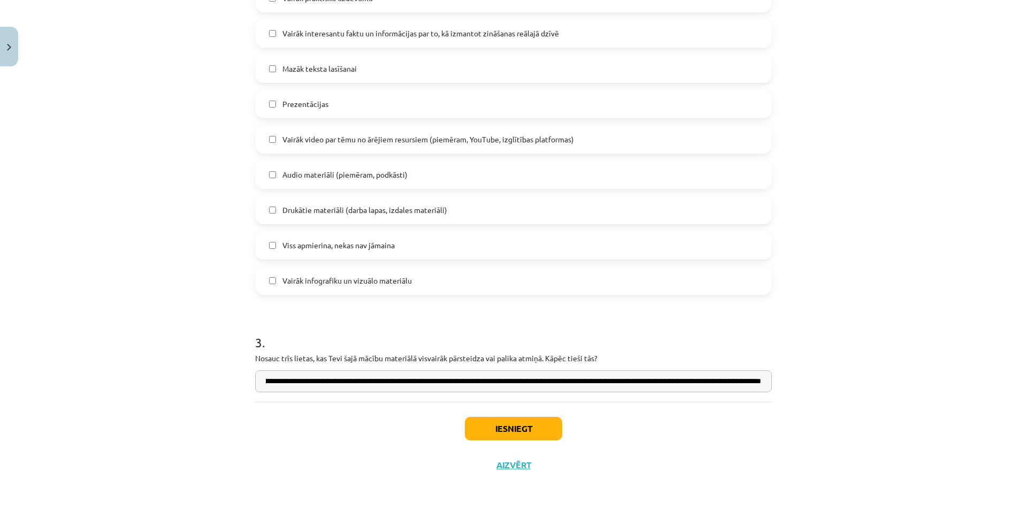
scroll to position [0, 159]
drag, startPoint x: 626, startPoint y: 384, endPoint x: 615, endPoint y: 384, distance: 10.7
click at [615, 384] on input "**********" at bounding box center [513, 381] width 516 height 22
click at [601, 384] on input "**********" at bounding box center [513, 381] width 516 height 22
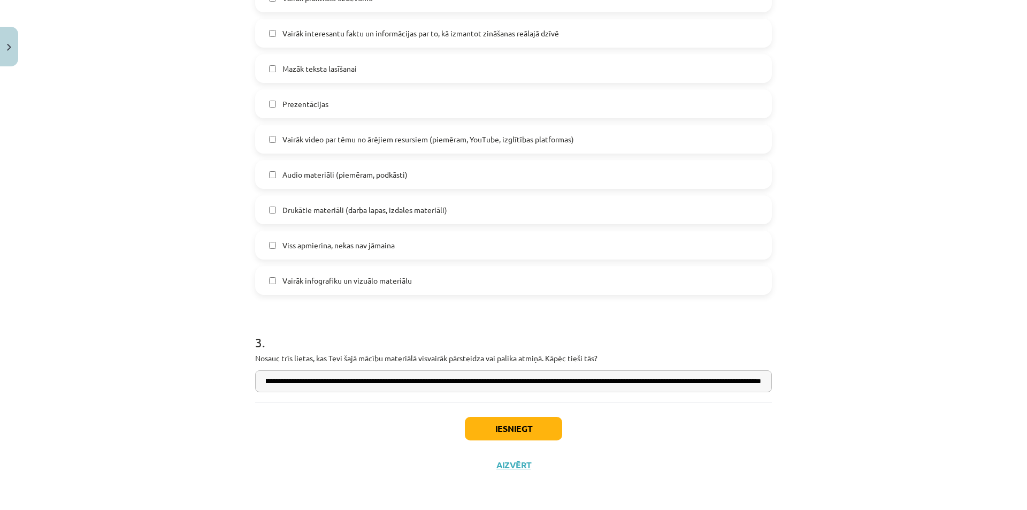
scroll to position [0, 0]
drag, startPoint x: 588, startPoint y: 383, endPoint x: 584, endPoint y: 404, distance: 21.8
click at [584, 404] on div "Iesniegt Aizvērt" at bounding box center [513, 439] width 516 height 75
click at [719, 382] on input "**********" at bounding box center [513, 381] width 516 height 22
click at [721, 382] on input "**********" at bounding box center [513, 381] width 516 height 22
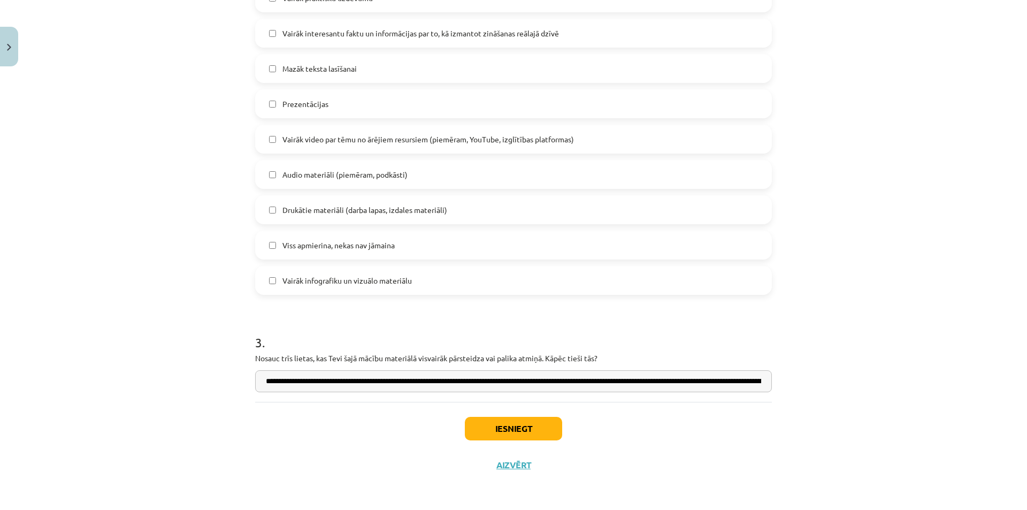
type input "**********"
click at [517, 426] on button "Iesniegt" at bounding box center [513, 428] width 97 height 24
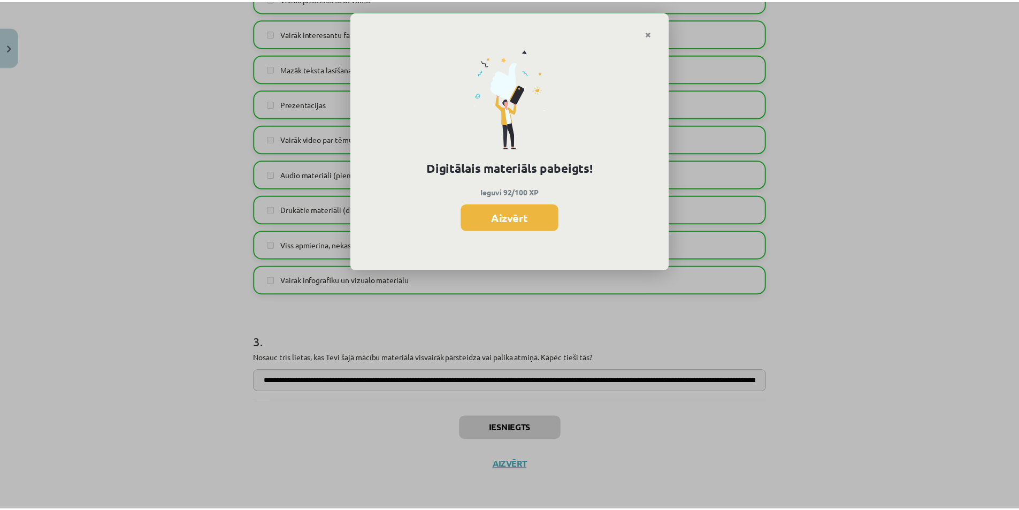
scroll to position [266, 0]
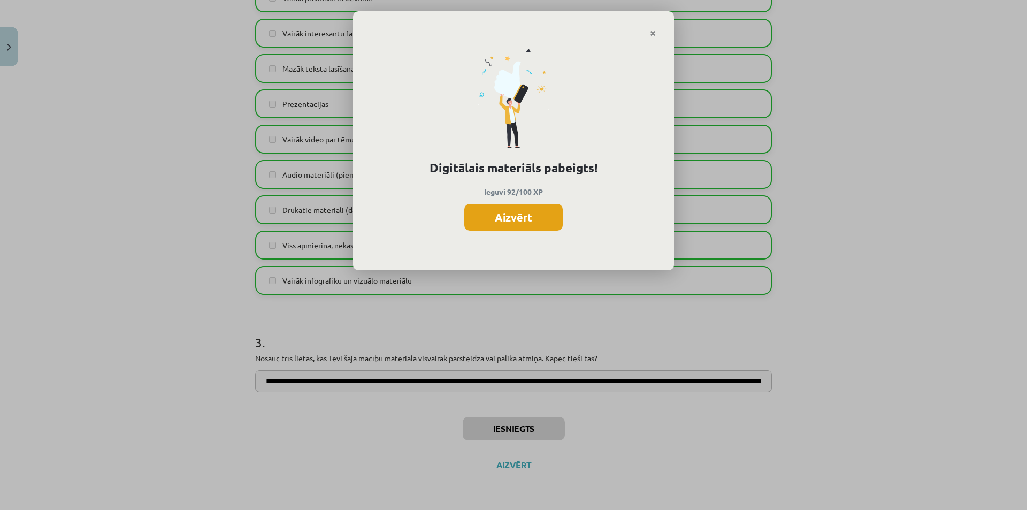
click at [531, 222] on button "Aizvērt" at bounding box center [513, 217] width 98 height 27
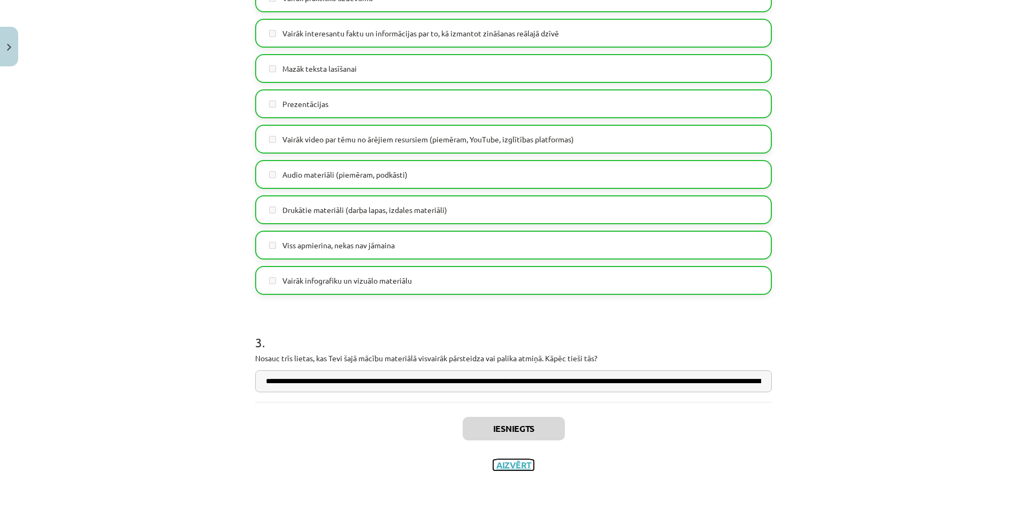
click at [528, 462] on button "Aizvērt" at bounding box center [513, 464] width 41 height 11
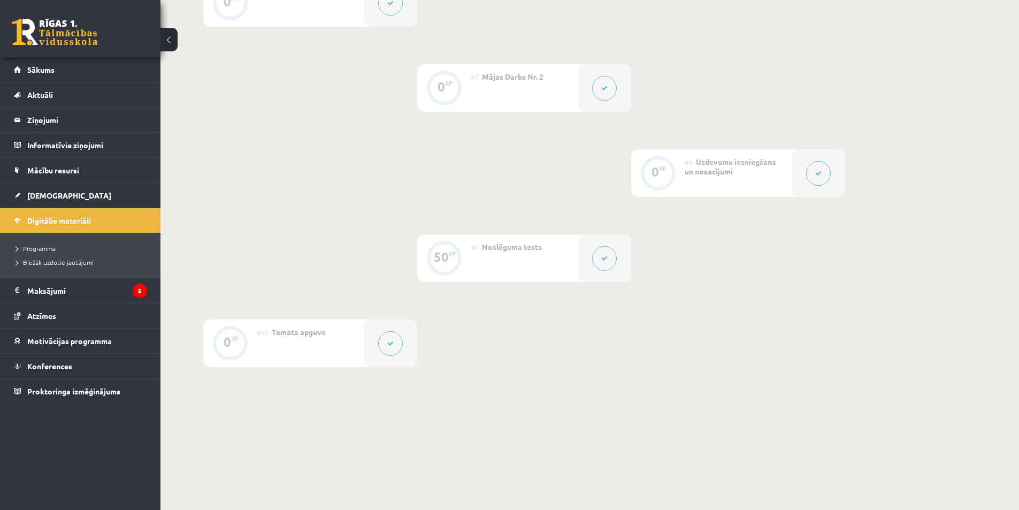
scroll to position [749, 0]
